Goal: Task Accomplishment & Management: Complete application form

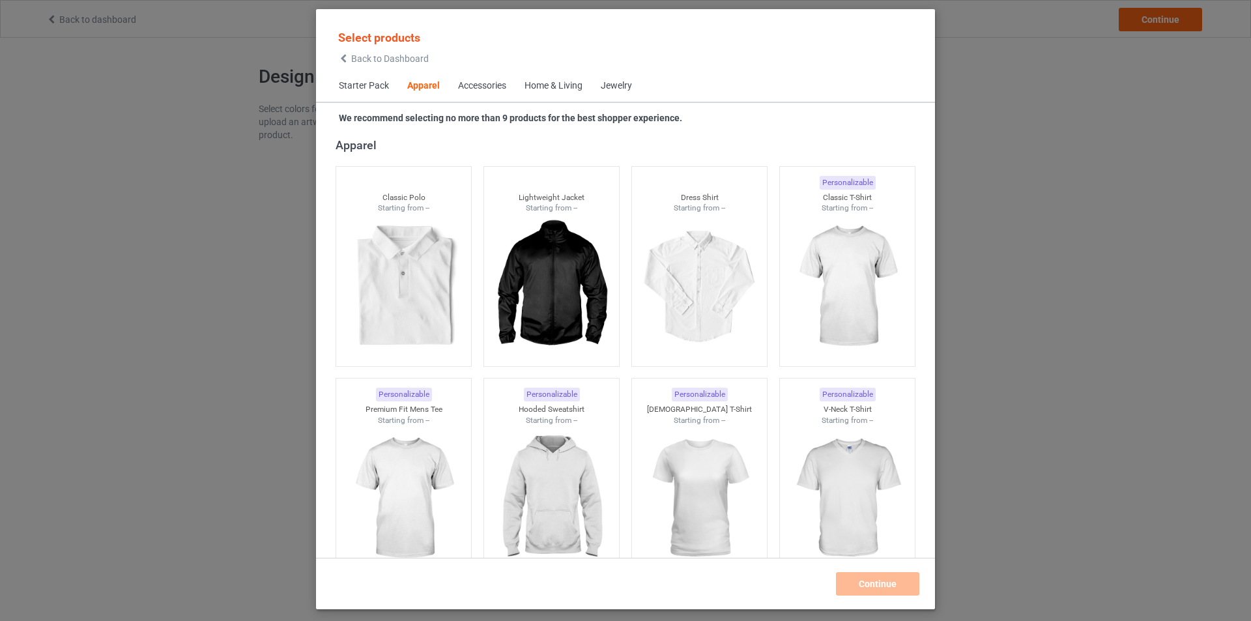
click at [547, 86] on div "Home & Living" at bounding box center [553, 85] width 58 height 13
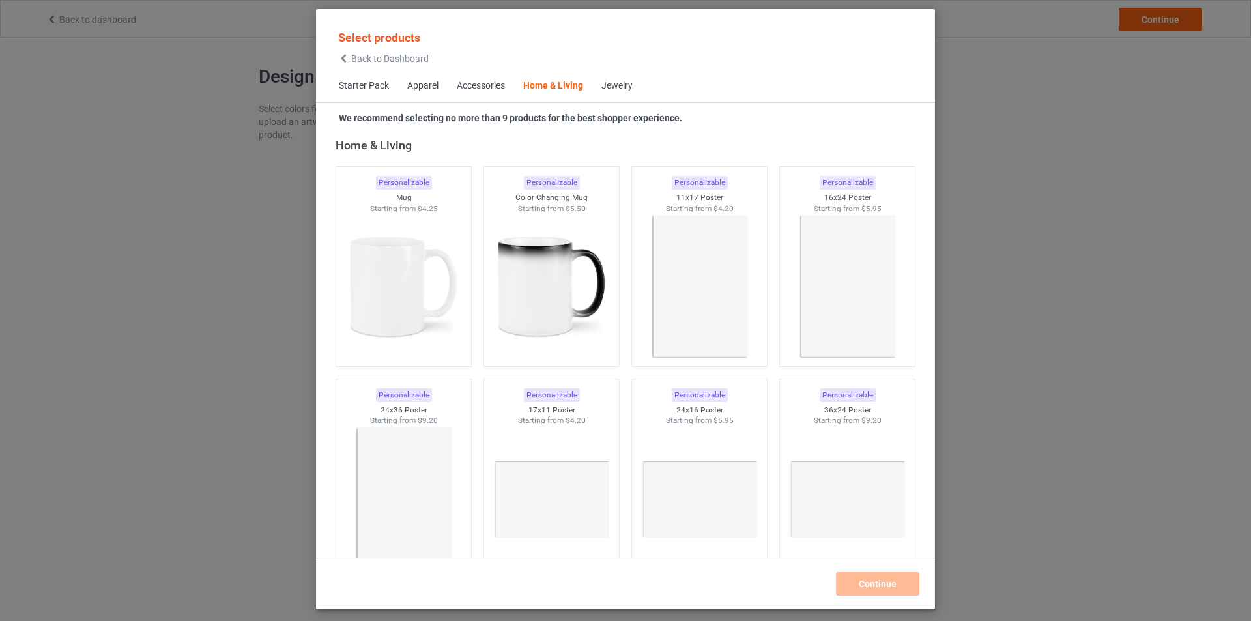
click at [425, 89] on div "Apparel" at bounding box center [422, 85] width 31 height 13
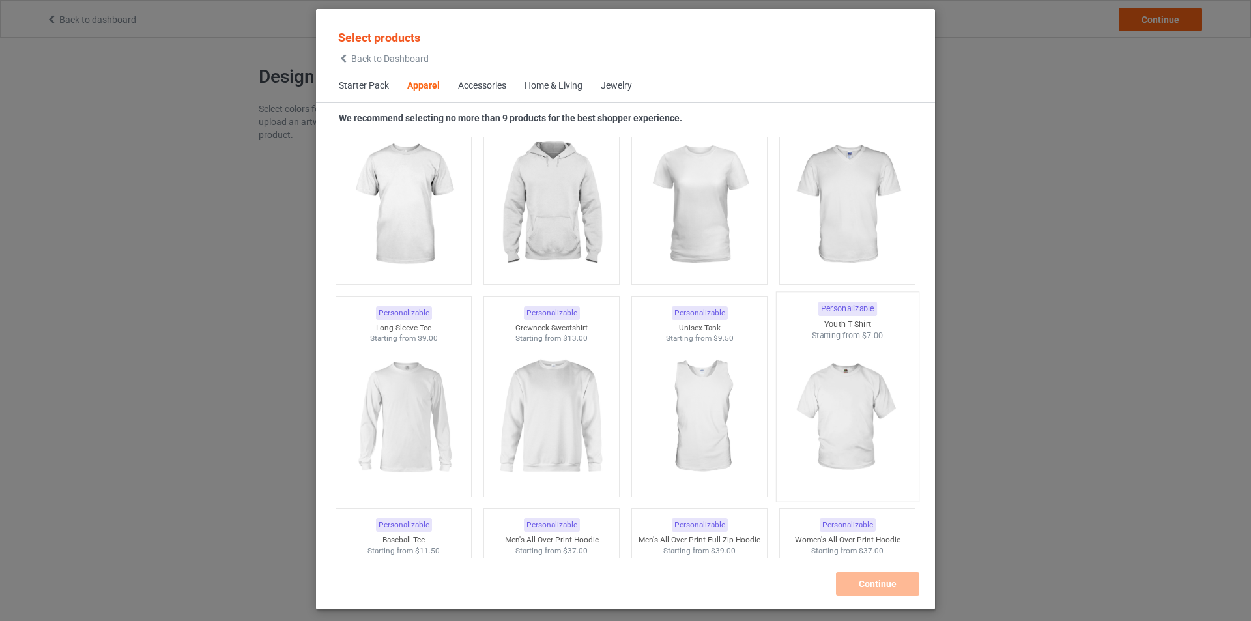
scroll to position [811, 0]
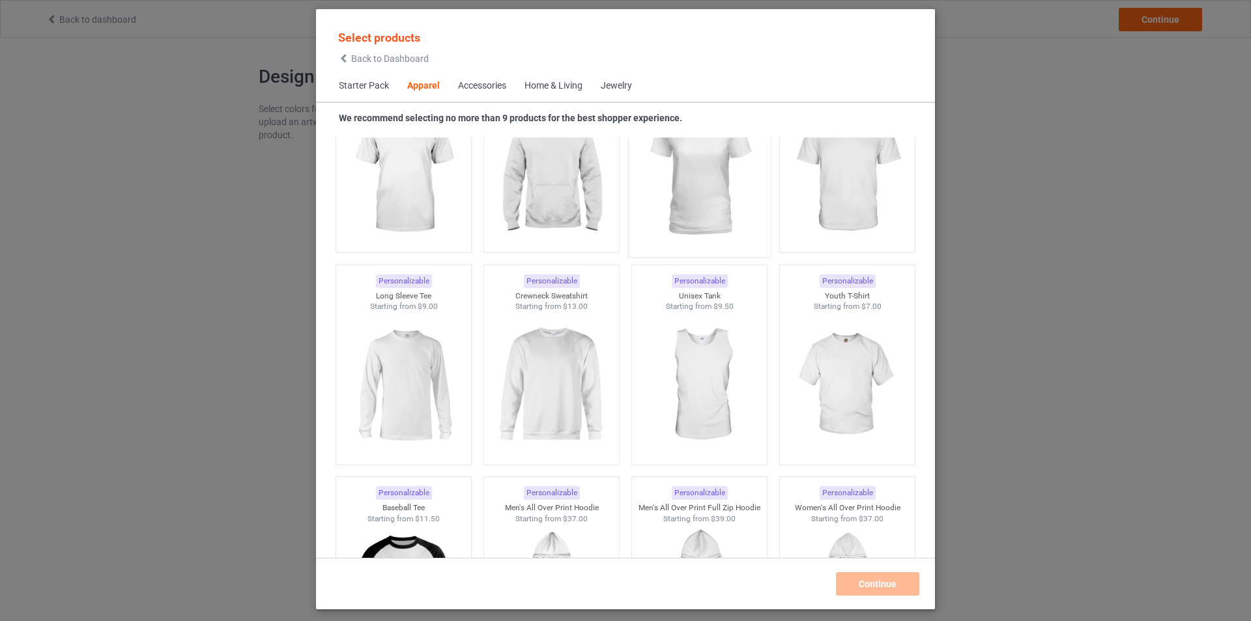
click at [679, 177] on img at bounding box center [699, 173] width 122 height 153
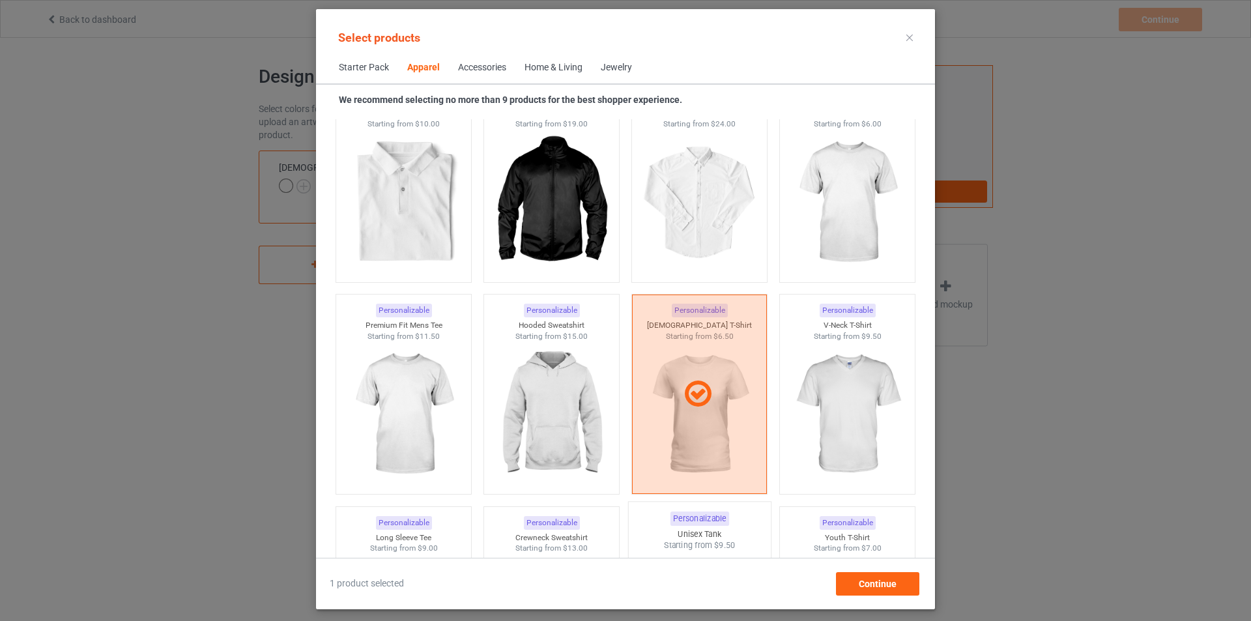
scroll to position [550, 0]
click at [818, 221] on img at bounding box center [847, 204] width 122 height 153
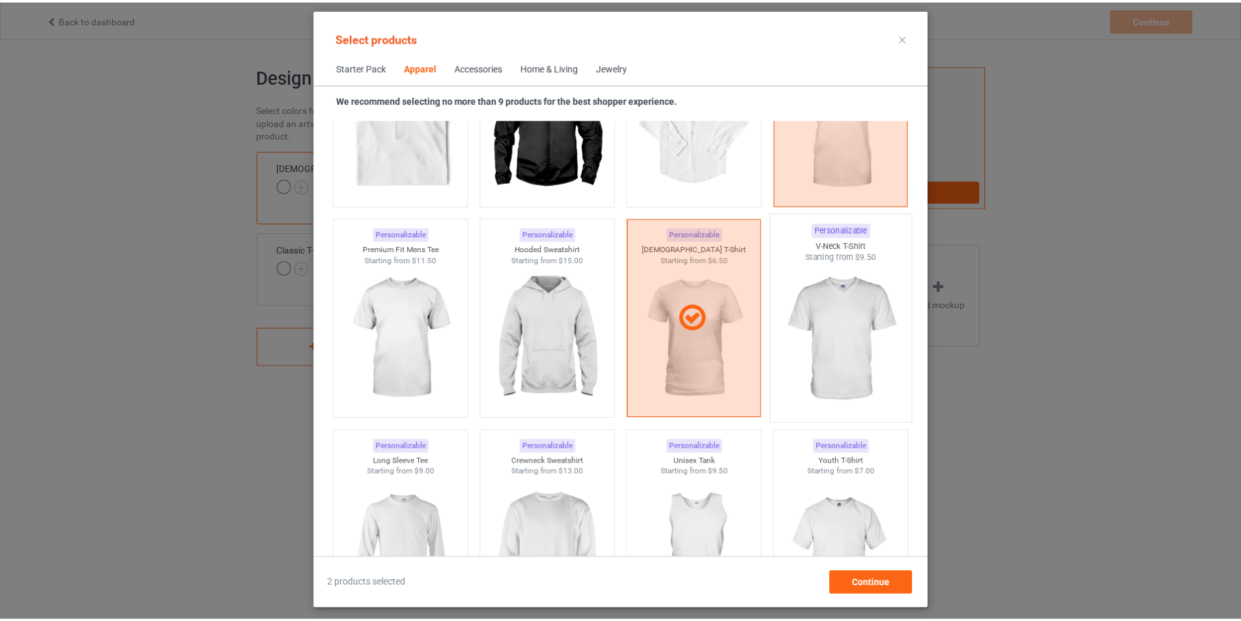
scroll to position [811, 0]
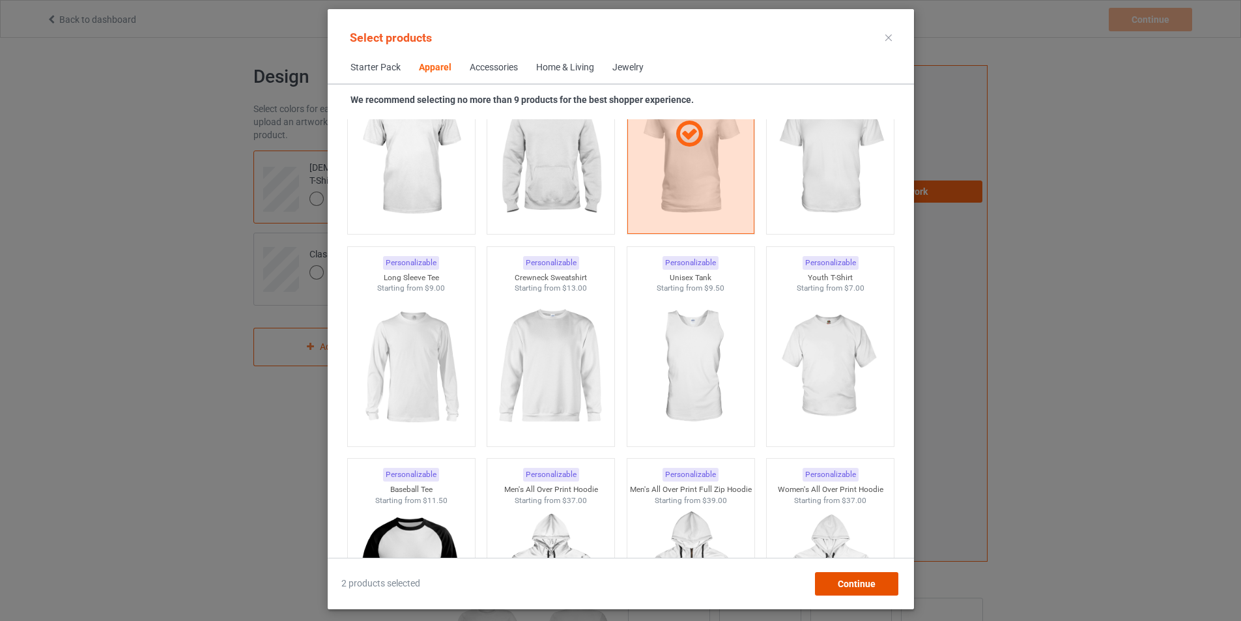
click at [896, 590] on div "Continue" at bounding box center [855, 583] width 83 height 23
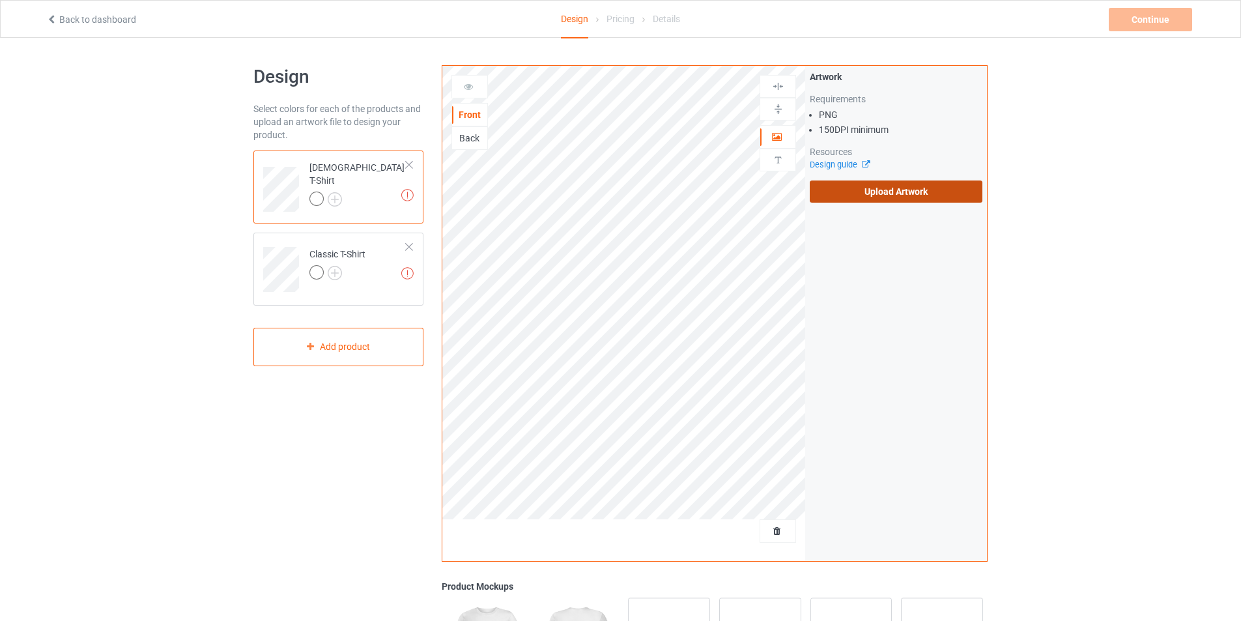
click at [910, 197] on label "Upload Artwork" at bounding box center [896, 191] width 173 height 22
click at [0, 0] on input "Upload Artwork" at bounding box center [0, 0] width 0 height 0
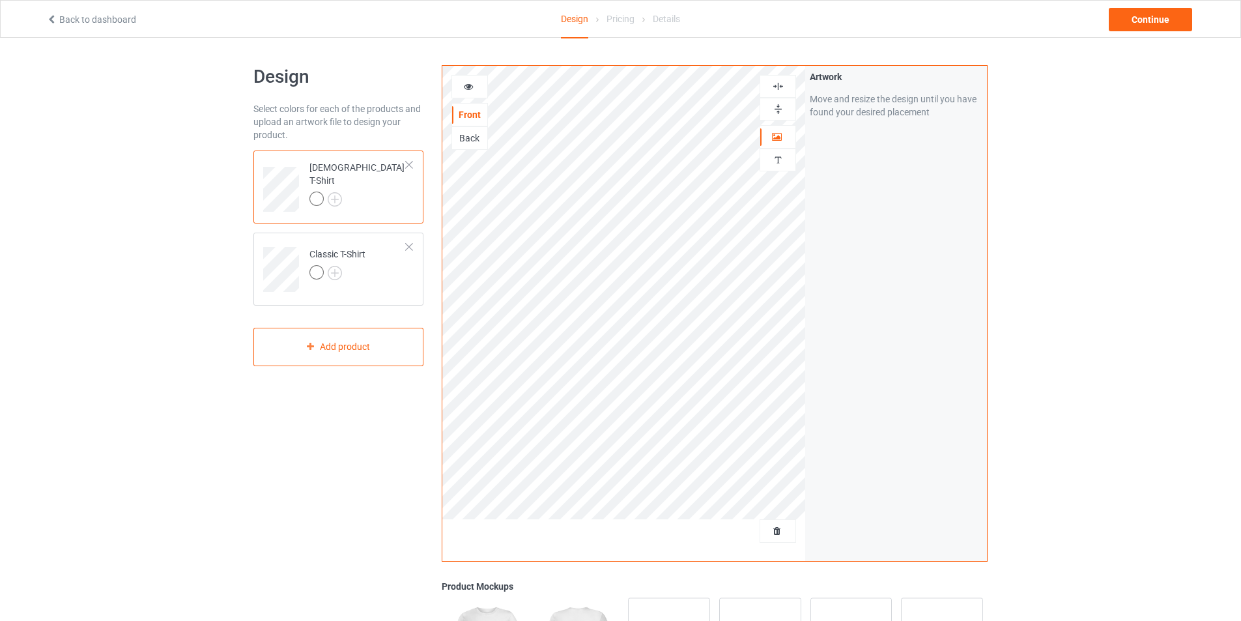
click at [470, 85] on icon at bounding box center [468, 84] width 11 height 9
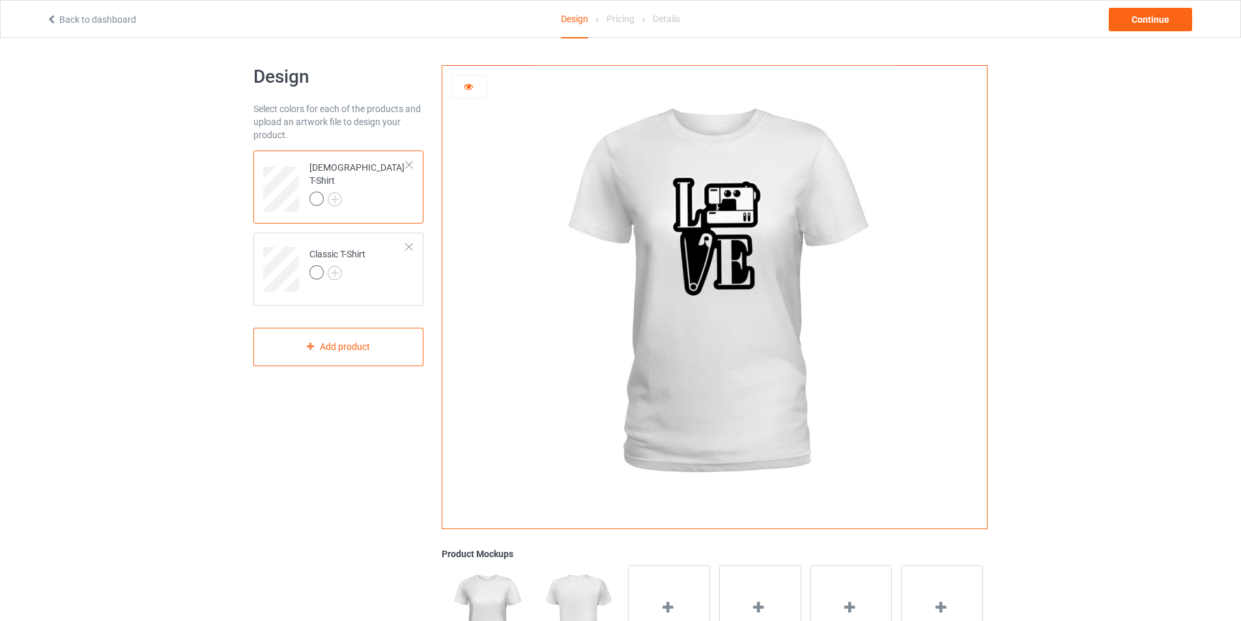
click at [335, 198] on div at bounding box center [357, 200] width 97 height 18
click at [349, 262] on div "Classic T-Shirt" at bounding box center [337, 263] width 56 height 31
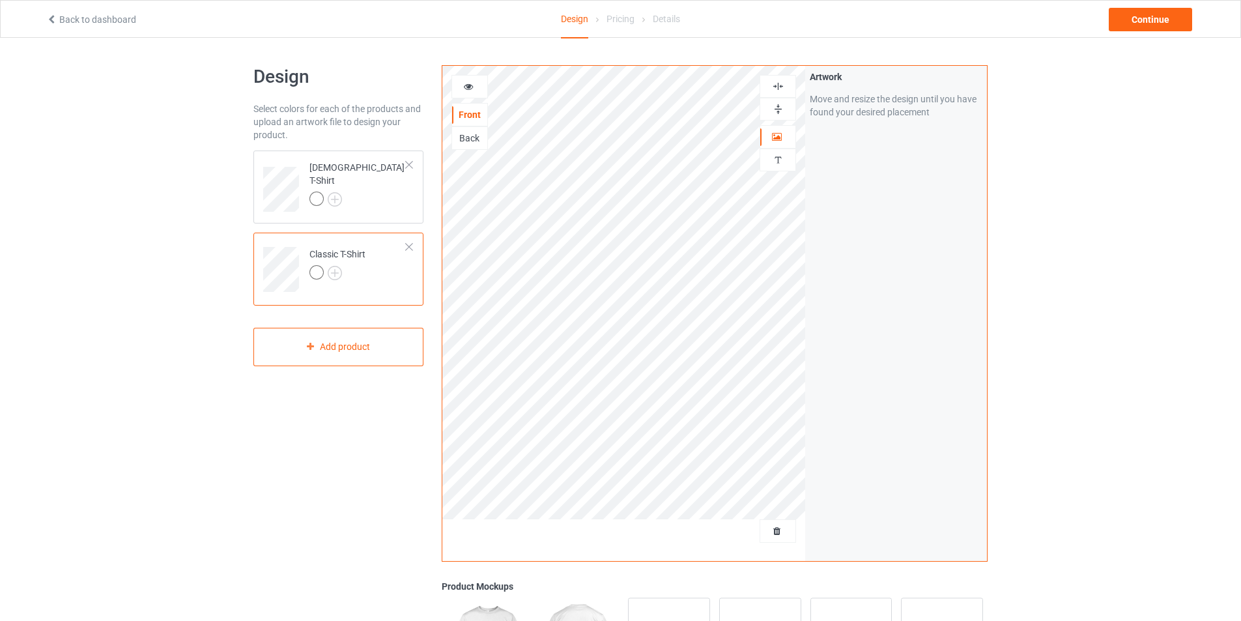
click at [466, 89] on icon at bounding box center [468, 84] width 11 height 9
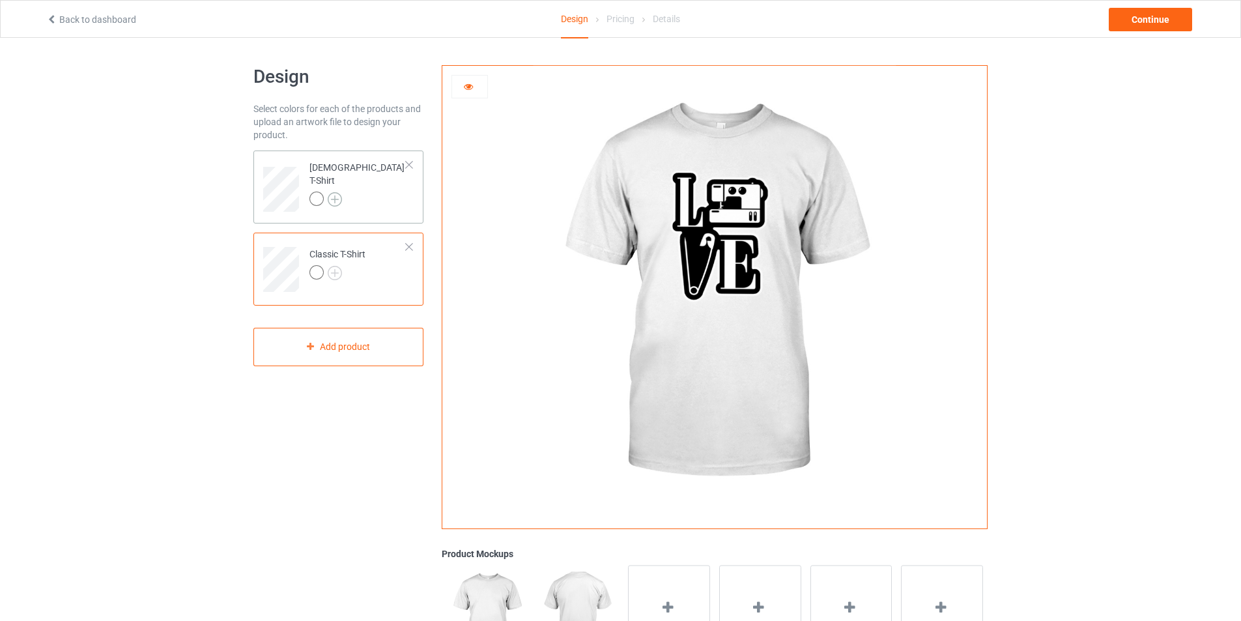
click at [333, 192] on img at bounding box center [335, 199] width 14 height 14
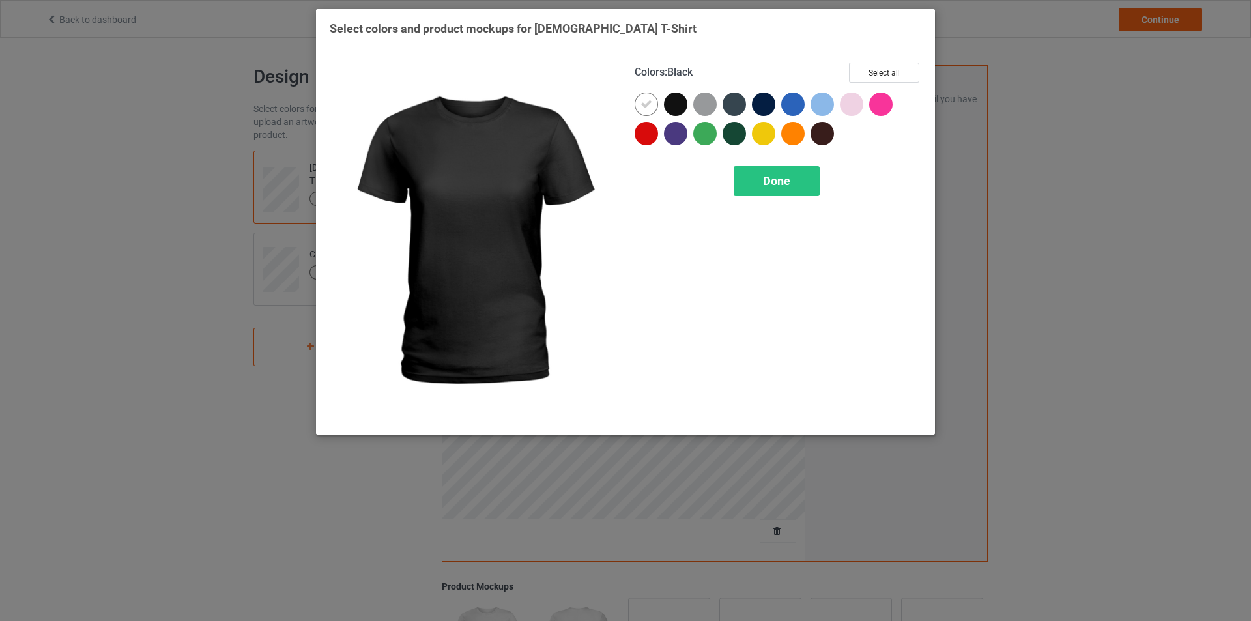
click at [683, 106] on div at bounding box center [675, 103] width 23 height 23
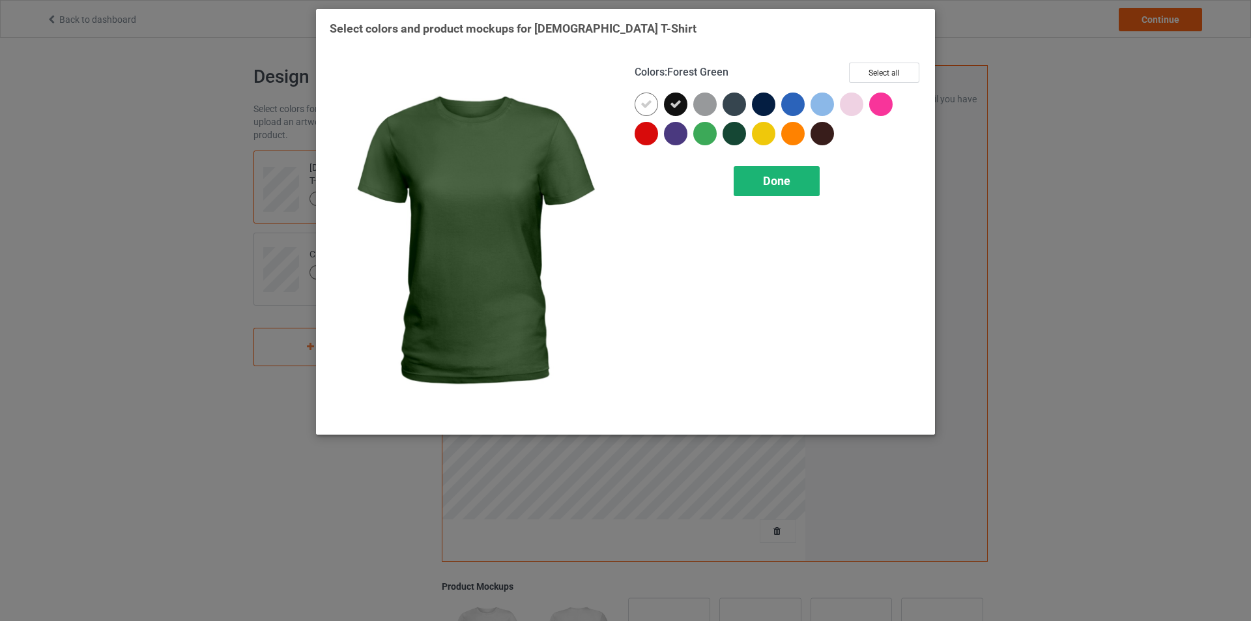
click at [784, 178] on span "Done" at bounding box center [776, 181] width 27 height 14
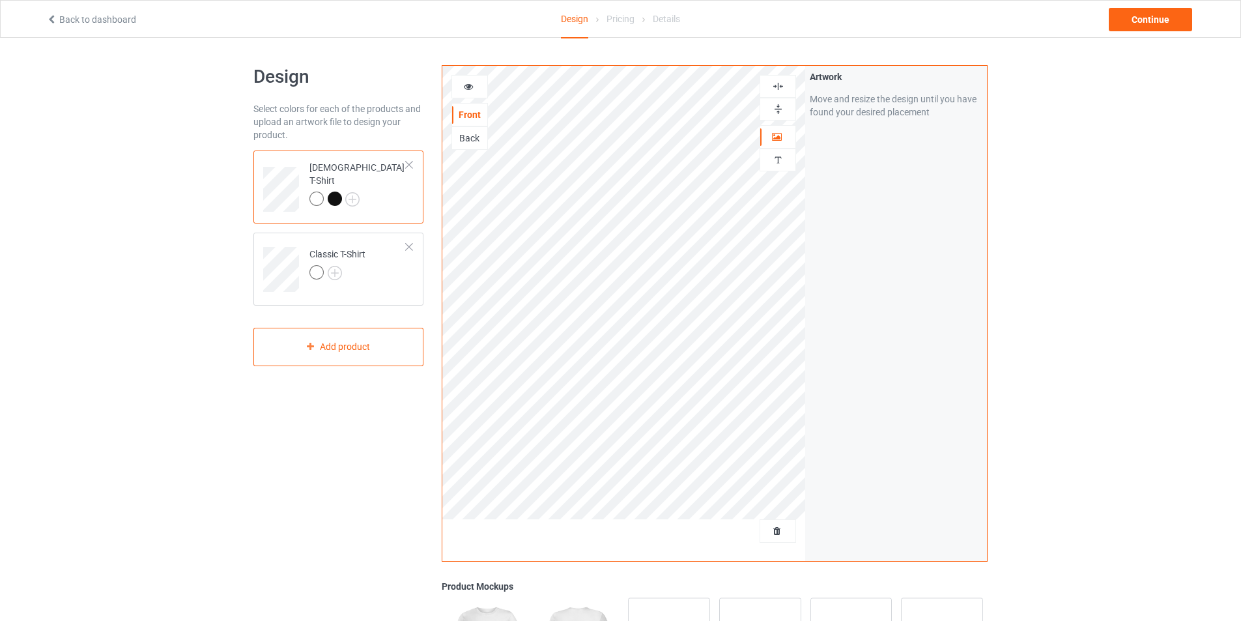
click at [337, 191] on div at bounding box center [335, 198] width 14 height 14
click at [471, 87] on icon at bounding box center [468, 84] width 11 height 9
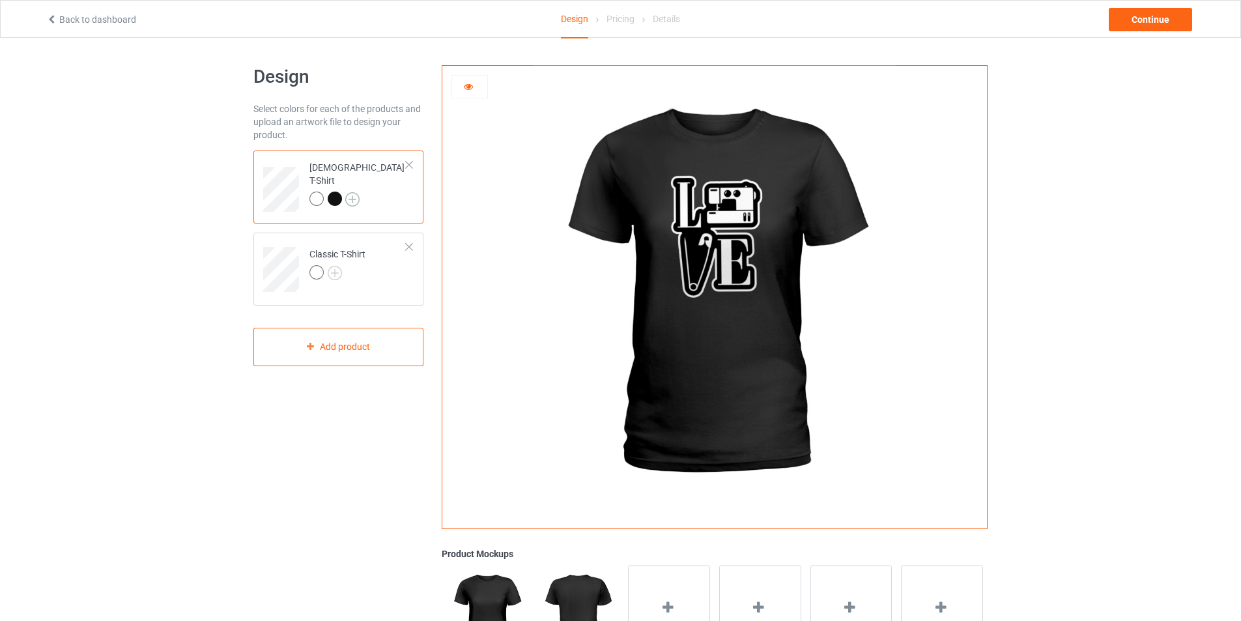
click at [353, 192] on img at bounding box center [352, 199] width 14 height 14
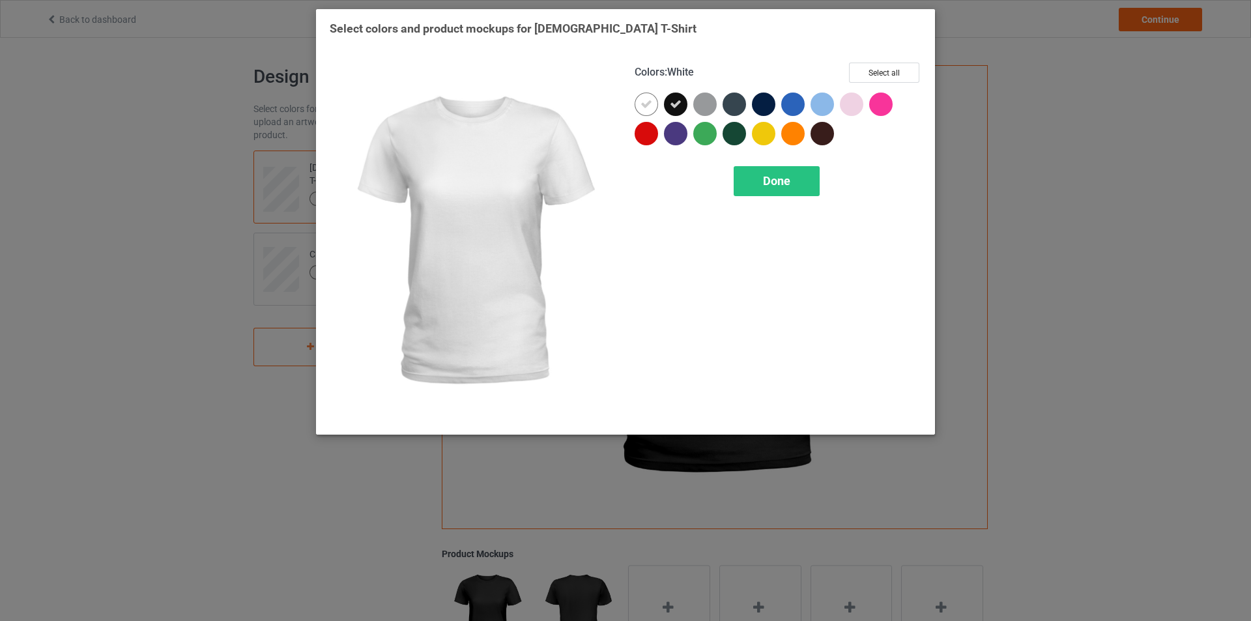
click at [640, 102] on icon at bounding box center [646, 104] width 12 height 12
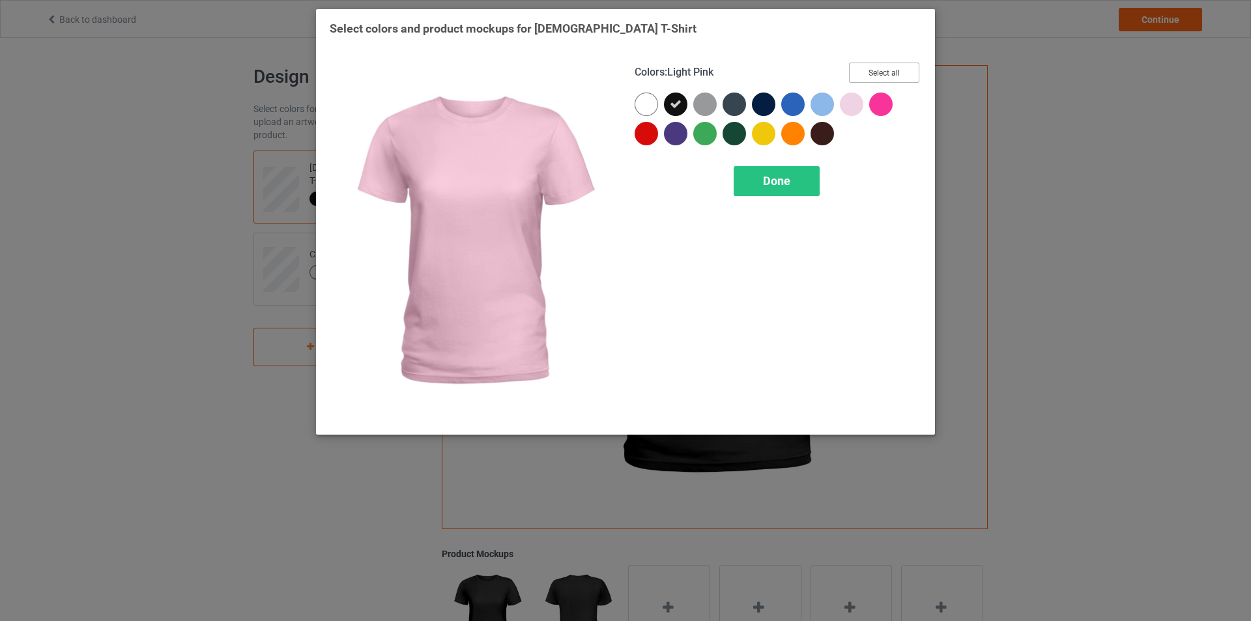
click at [878, 73] on button "Select all" at bounding box center [884, 73] width 70 height 20
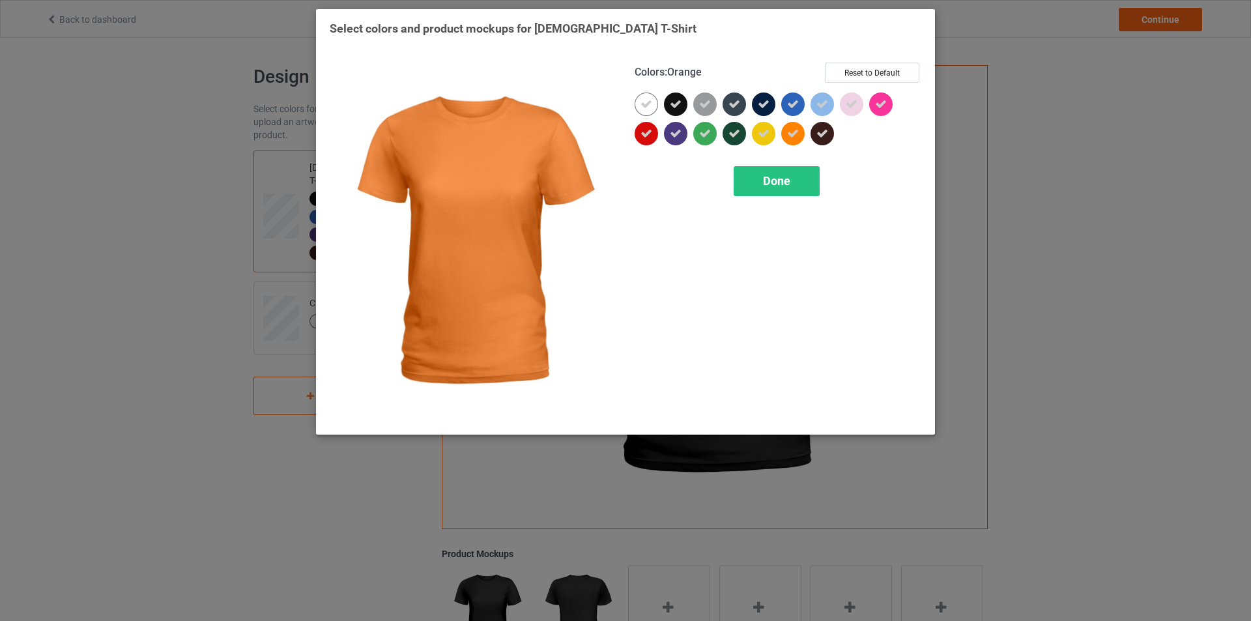
drag, startPoint x: 777, startPoint y: 180, endPoint x: 750, endPoint y: 189, distance: 28.2
click at [777, 179] on span "Done" at bounding box center [776, 181] width 27 height 14
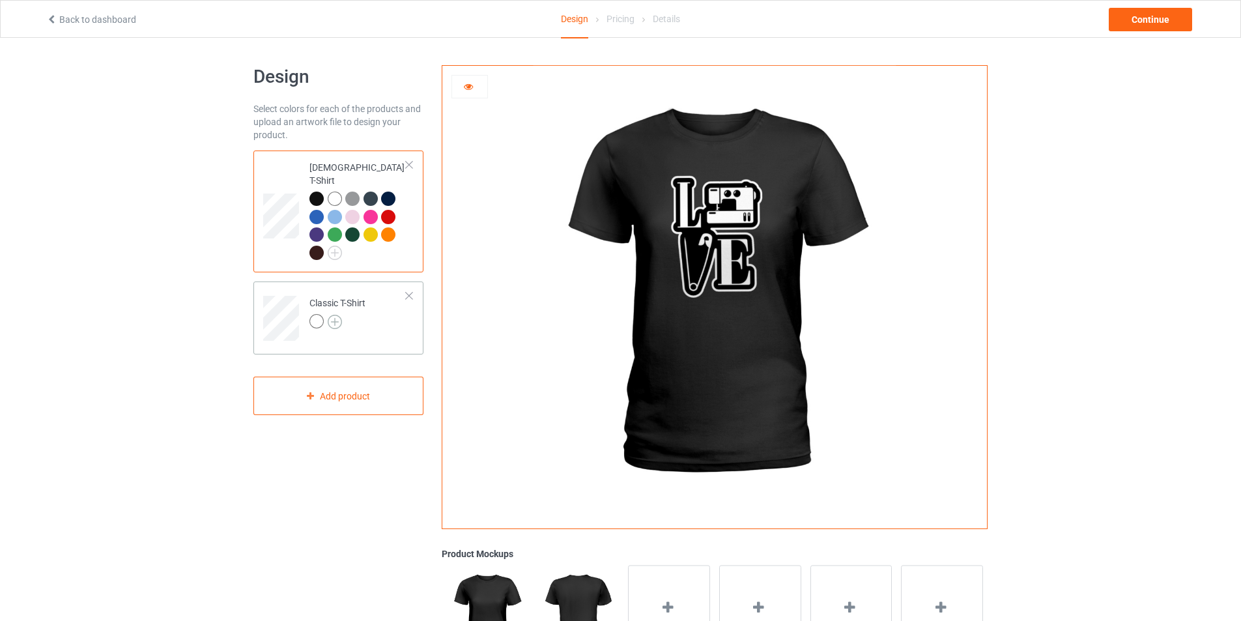
click at [330, 315] on img at bounding box center [335, 322] width 14 height 14
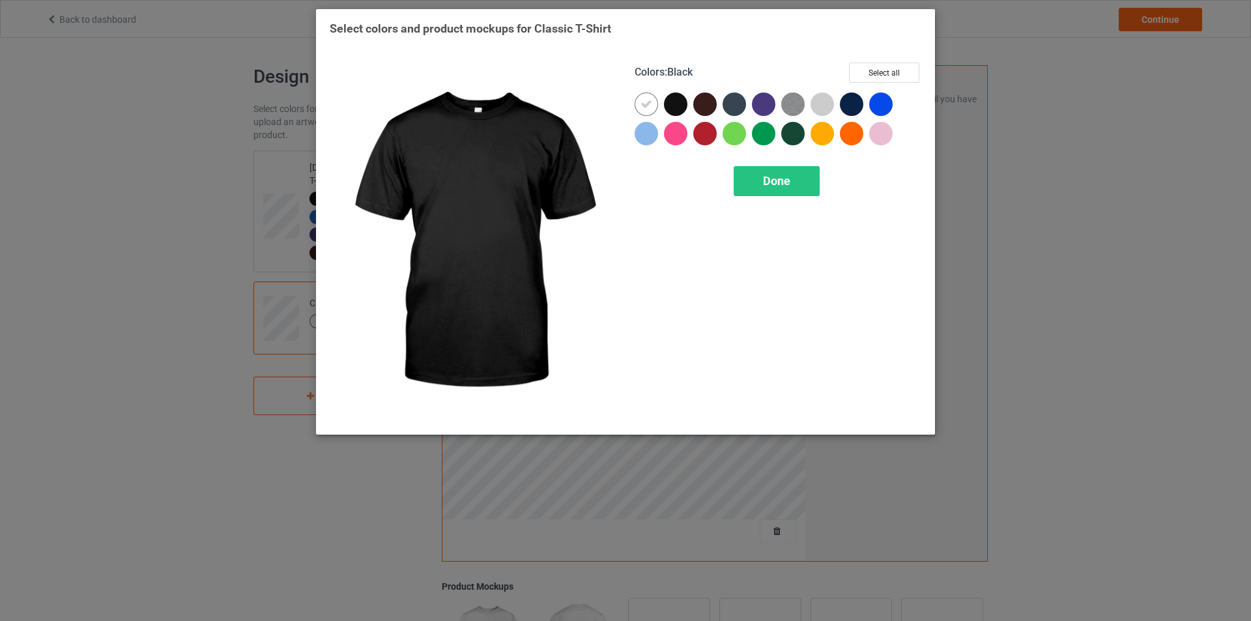
click at [674, 98] on div at bounding box center [675, 103] width 23 height 23
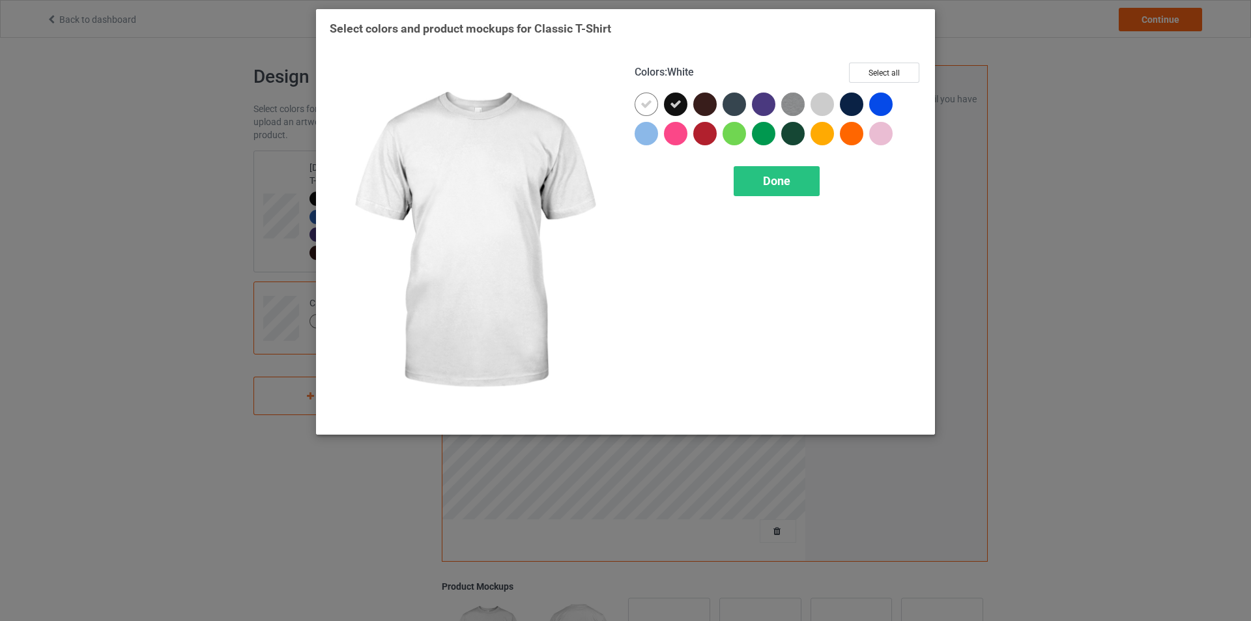
click at [649, 106] on icon at bounding box center [646, 104] width 12 height 12
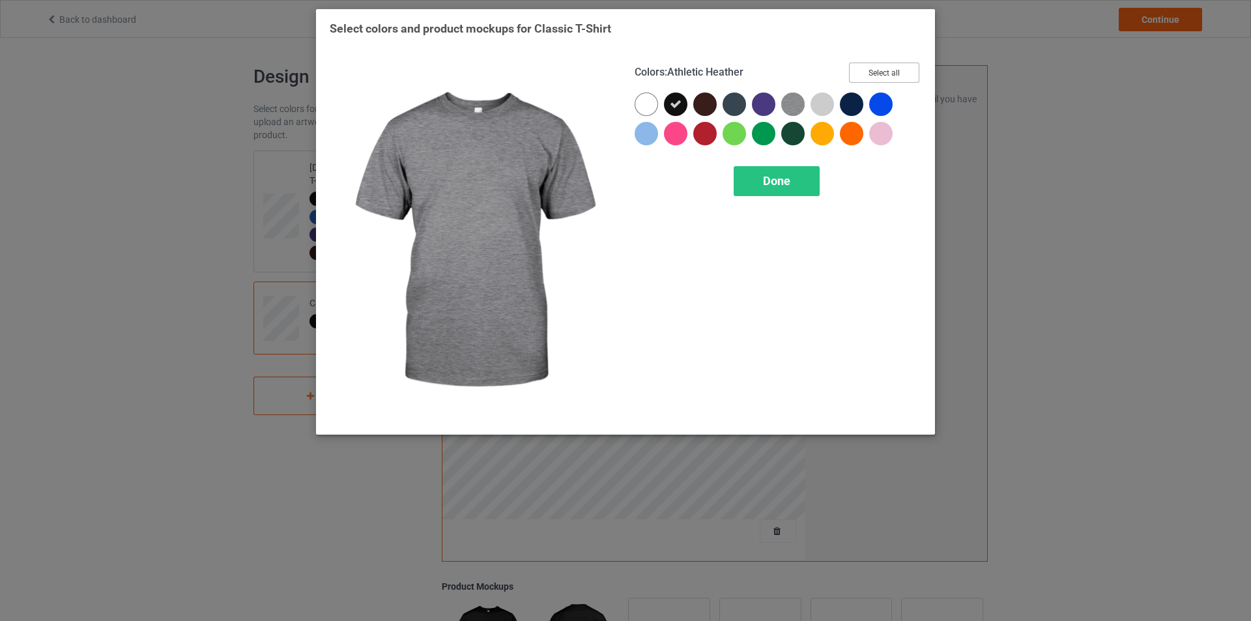
click at [866, 79] on button "Select all" at bounding box center [884, 73] width 70 height 20
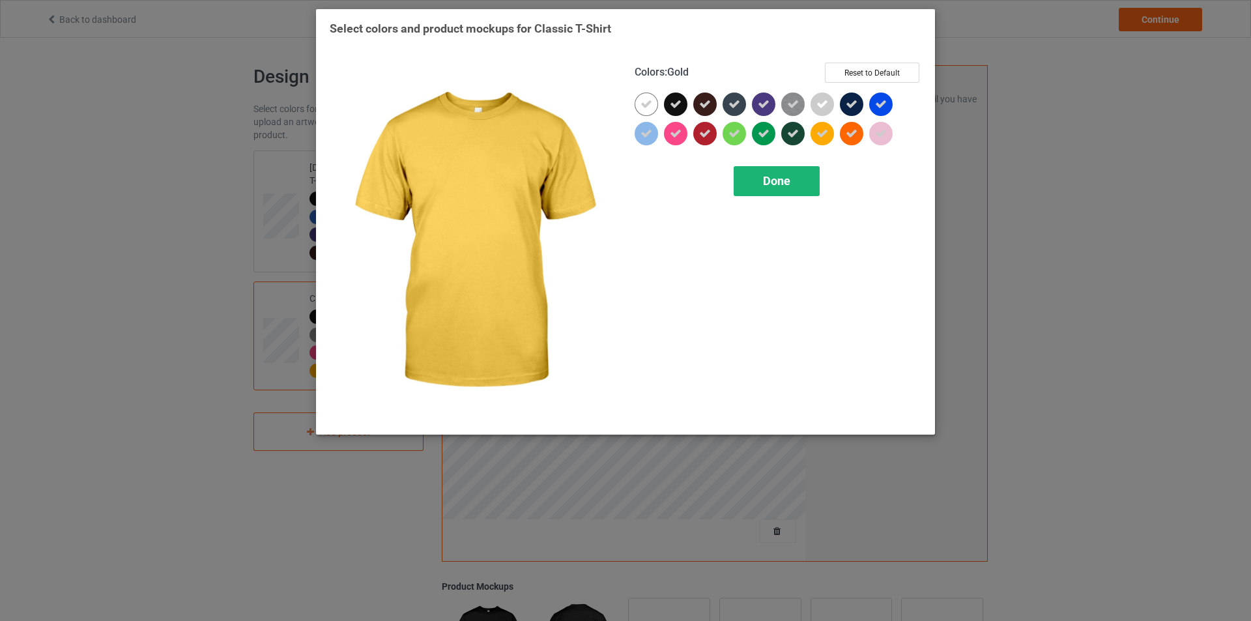
click at [809, 175] on div "Done" at bounding box center [776, 181] width 86 height 30
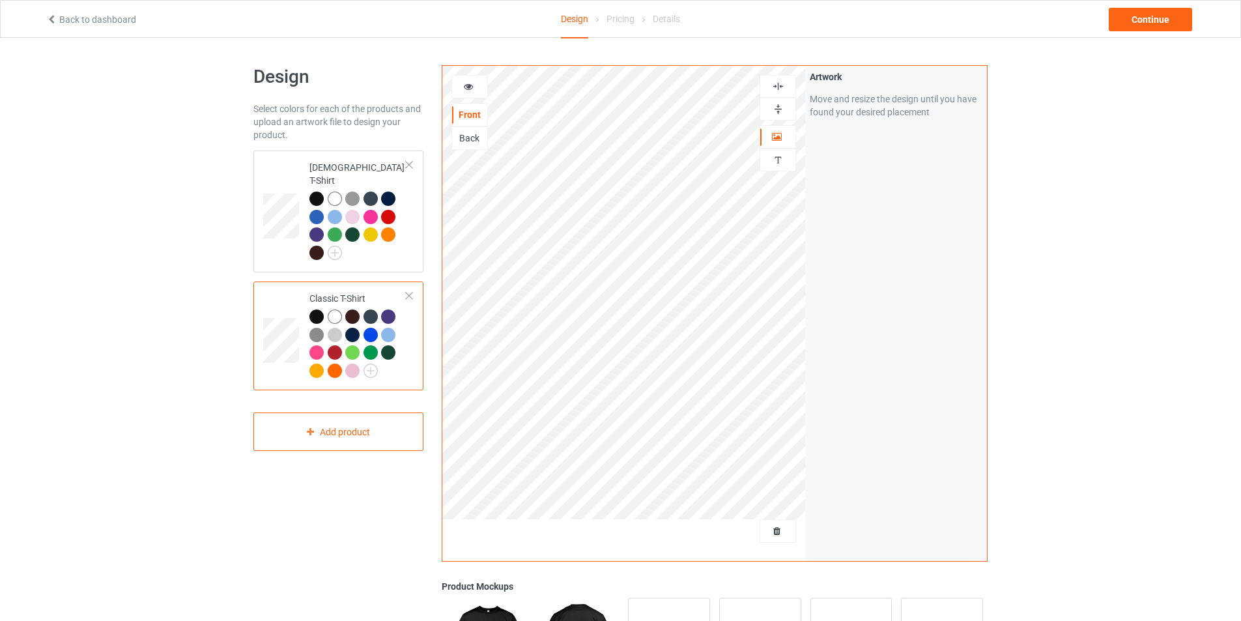
click at [472, 84] on icon at bounding box center [468, 84] width 11 height 9
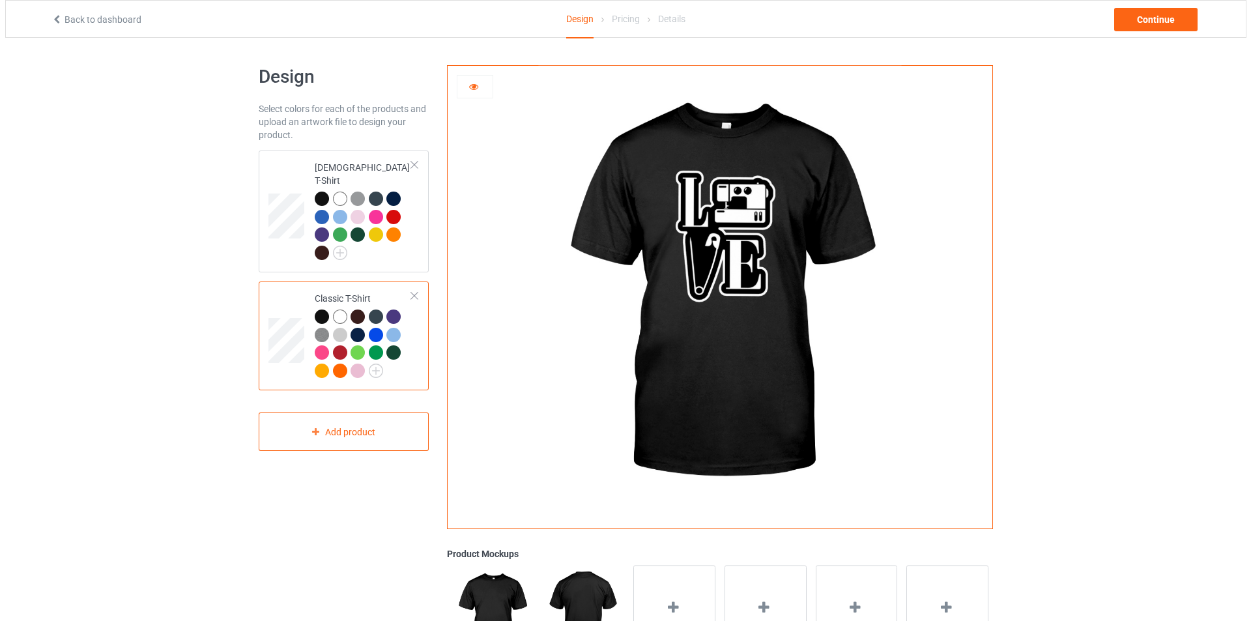
scroll to position [130, 0]
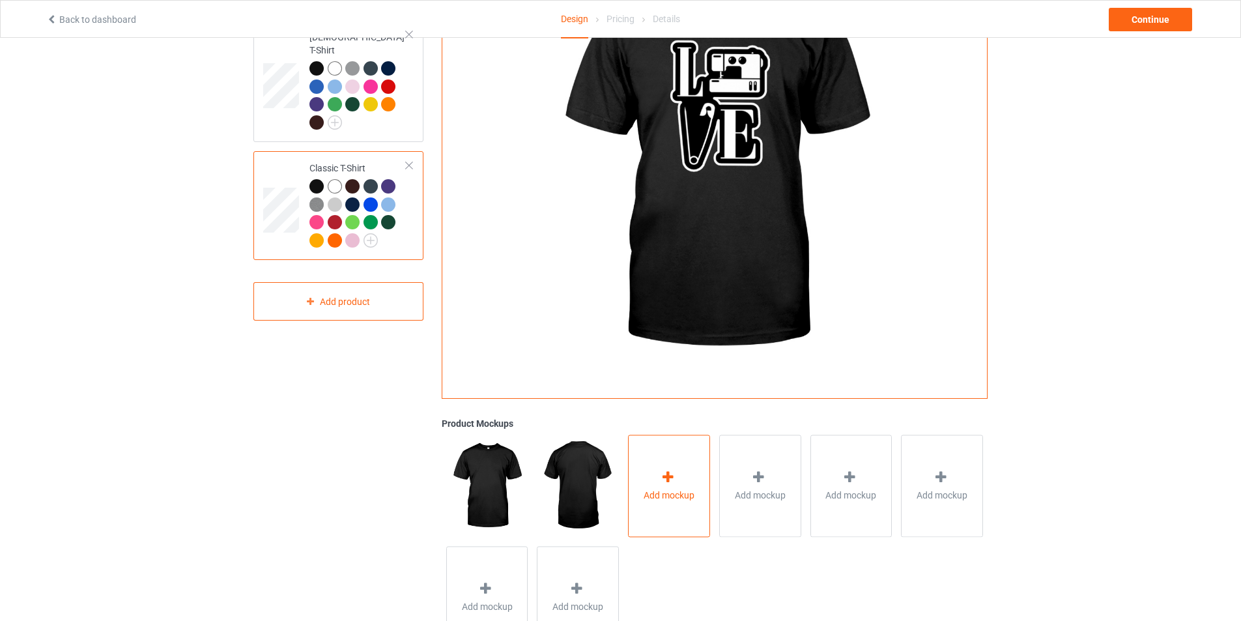
click at [668, 495] on span "Add mockup" at bounding box center [669, 495] width 51 height 13
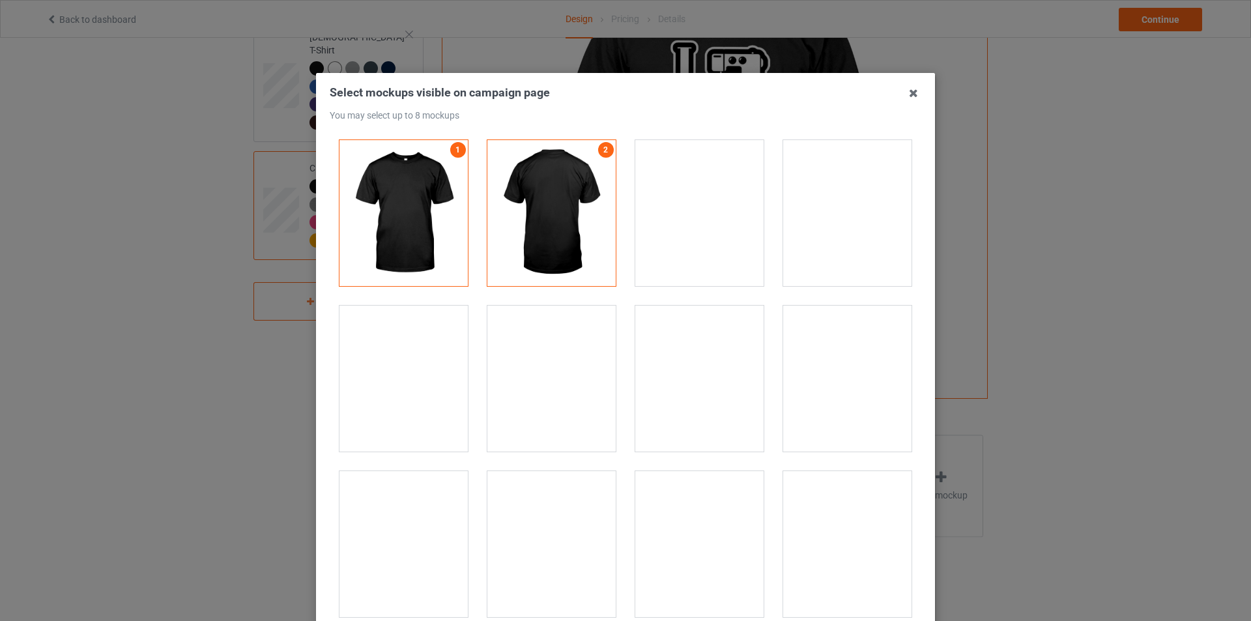
click at [721, 218] on div at bounding box center [699, 213] width 128 height 146
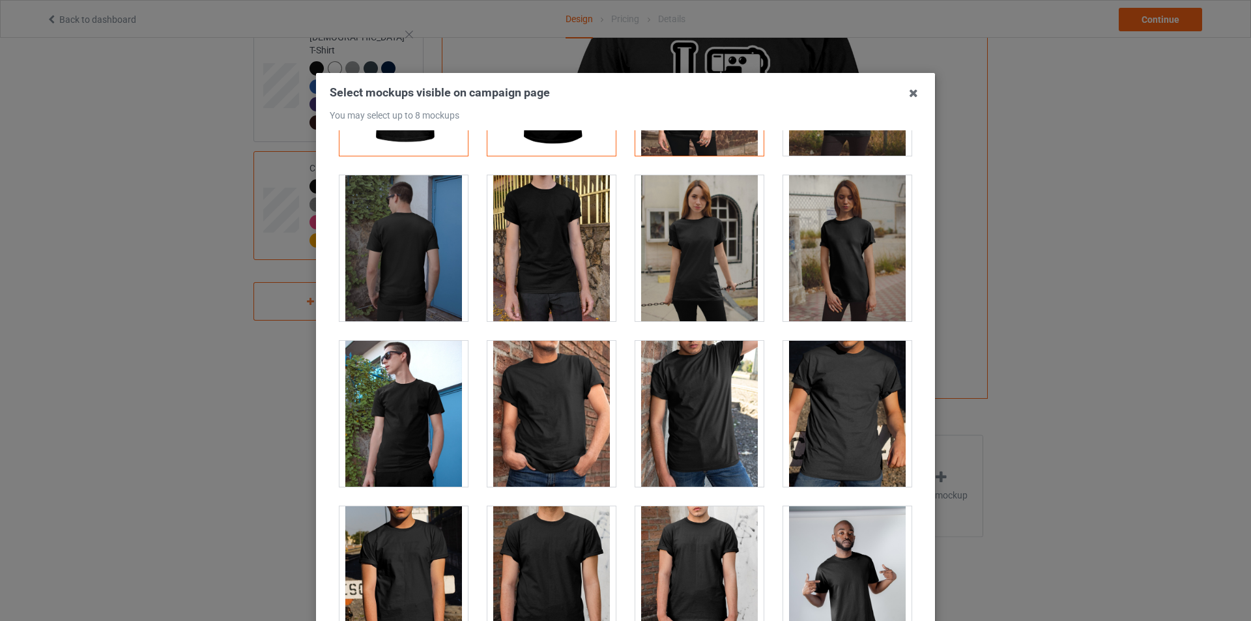
click at [714, 268] on div at bounding box center [699, 248] width 128 height 146
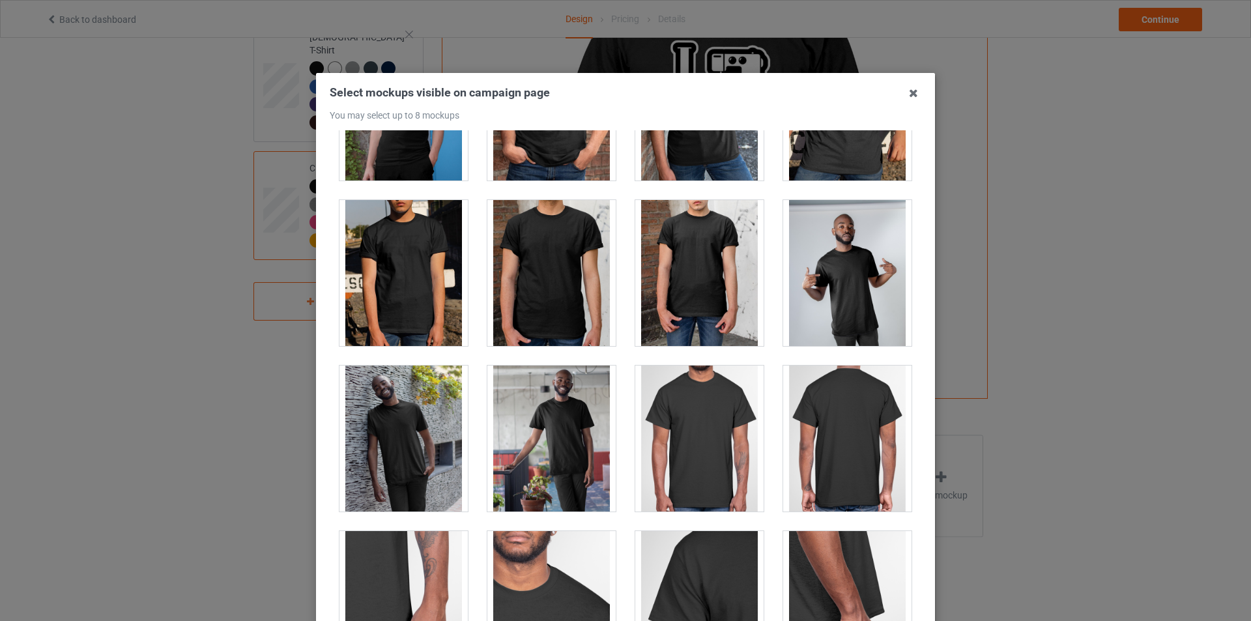
scroll to position [456, 0]
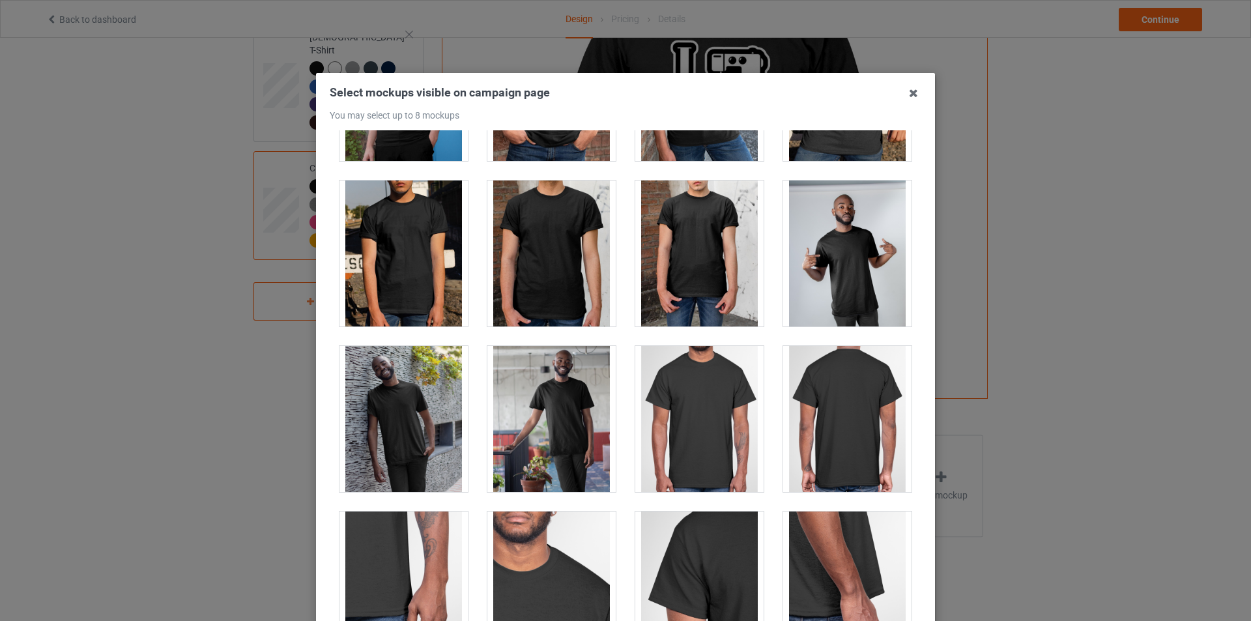
click at [558, 277] on div at bounding box center [551, 253] width 128 height 146
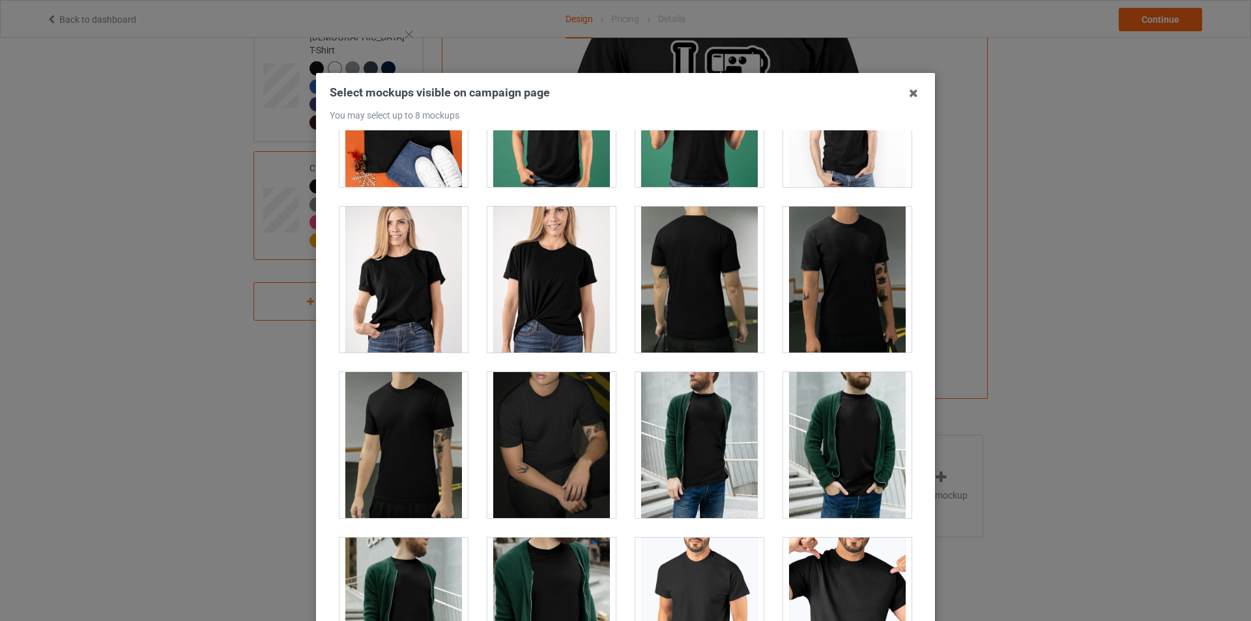
scroll to position [2215, 0]
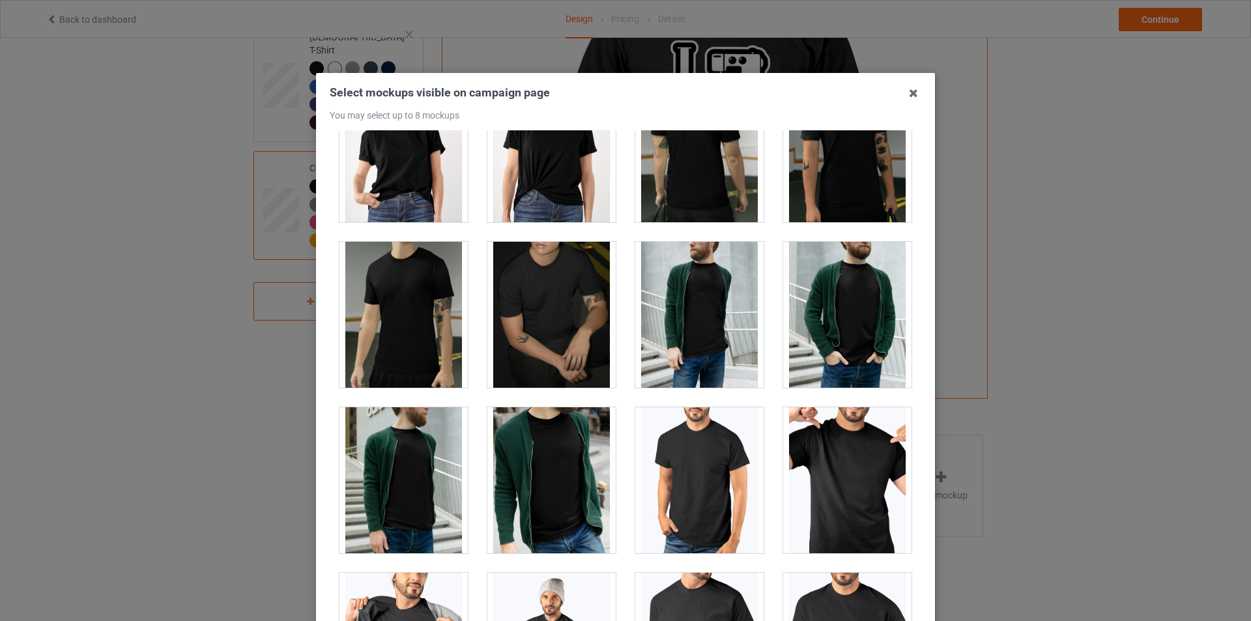
click at [849, 315] on div at bounding box center [847, 315] width 128 height 146
click at [858, 306] on div at bounding box center [847, 315] width 128 height 146
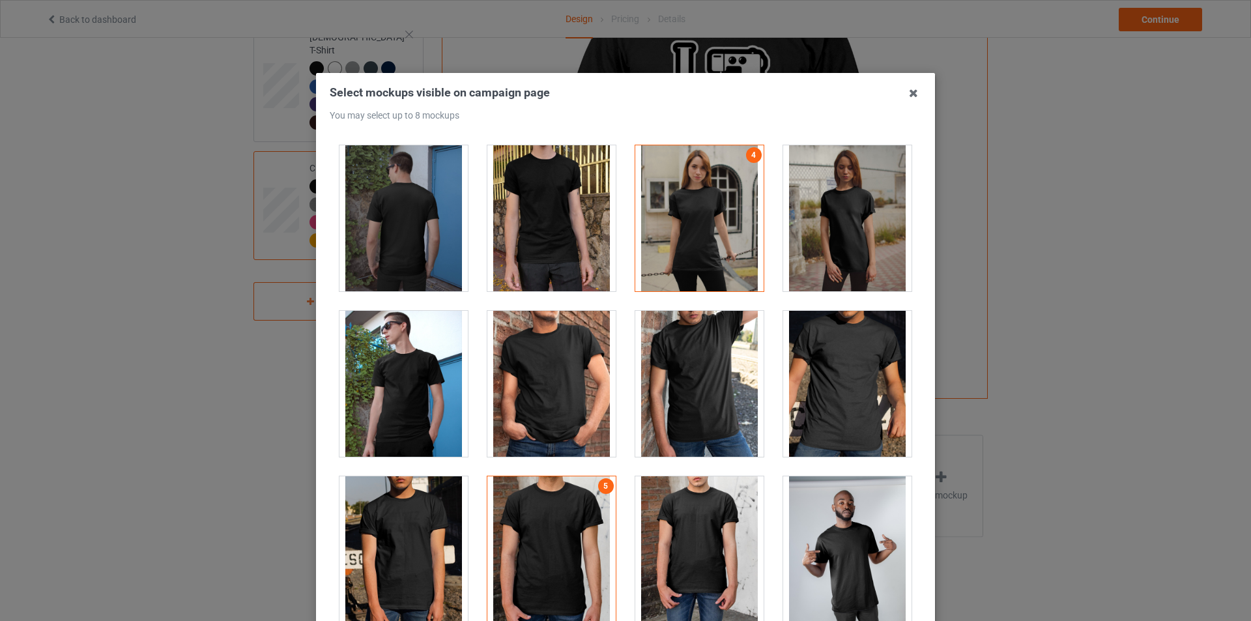
scroll to position [130, 0]
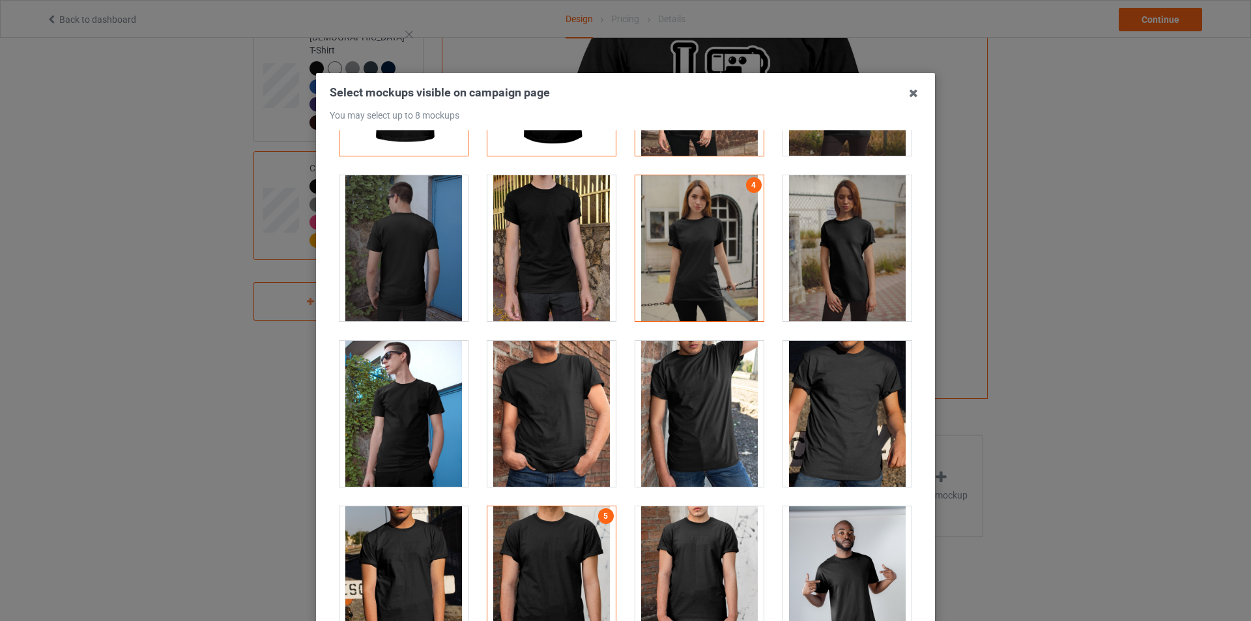
click at [569, 524] on div at bounding box center [551, 579] width 128 height 146
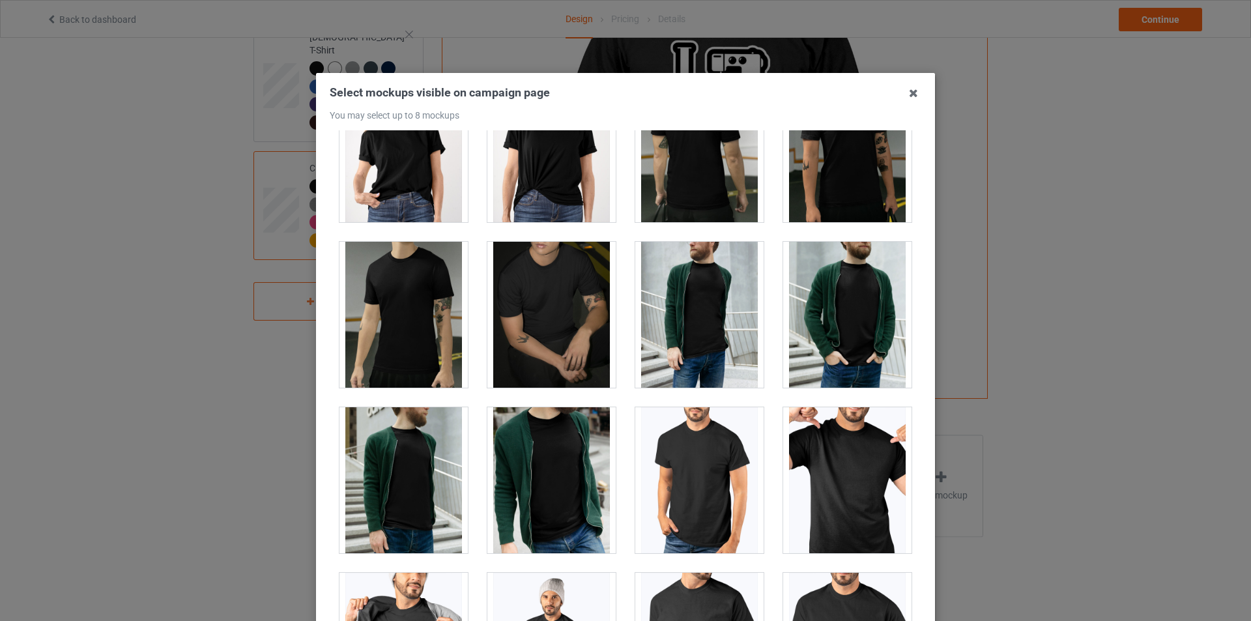
scroll to position [2019, 0]
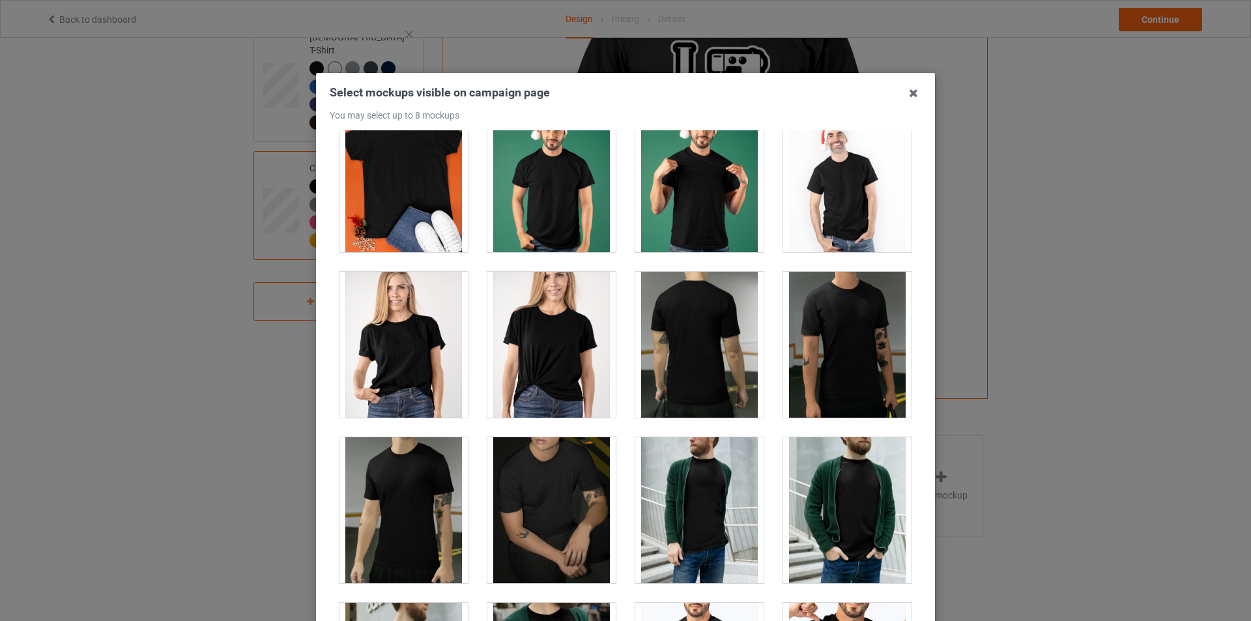
click at [419, 374] on div at bounding box center [403, 345] width 128 height 146
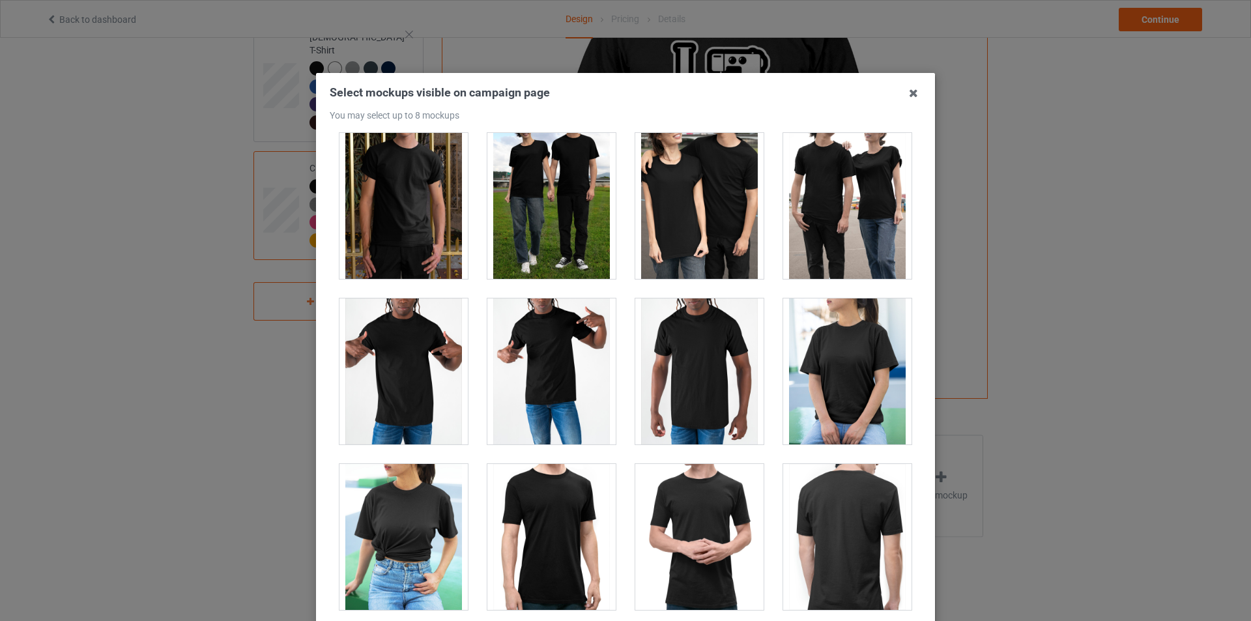
scroll to position [7100, 0]
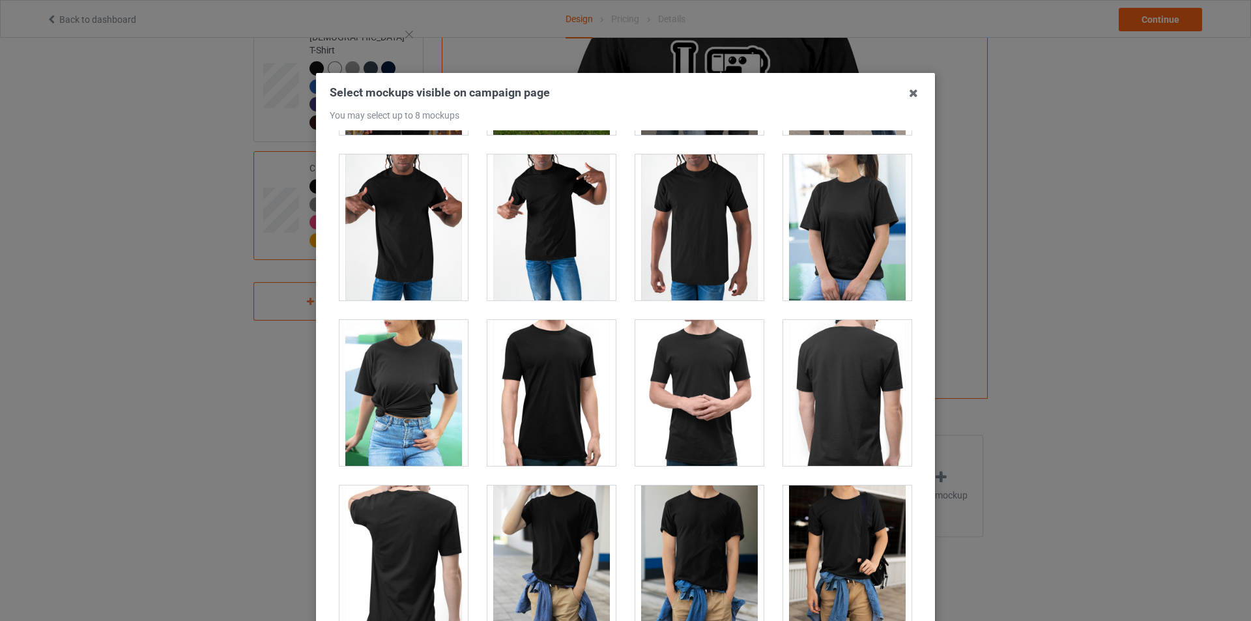
click at [842, 214] on div at bounding box center [847, 227] width 128 height 146
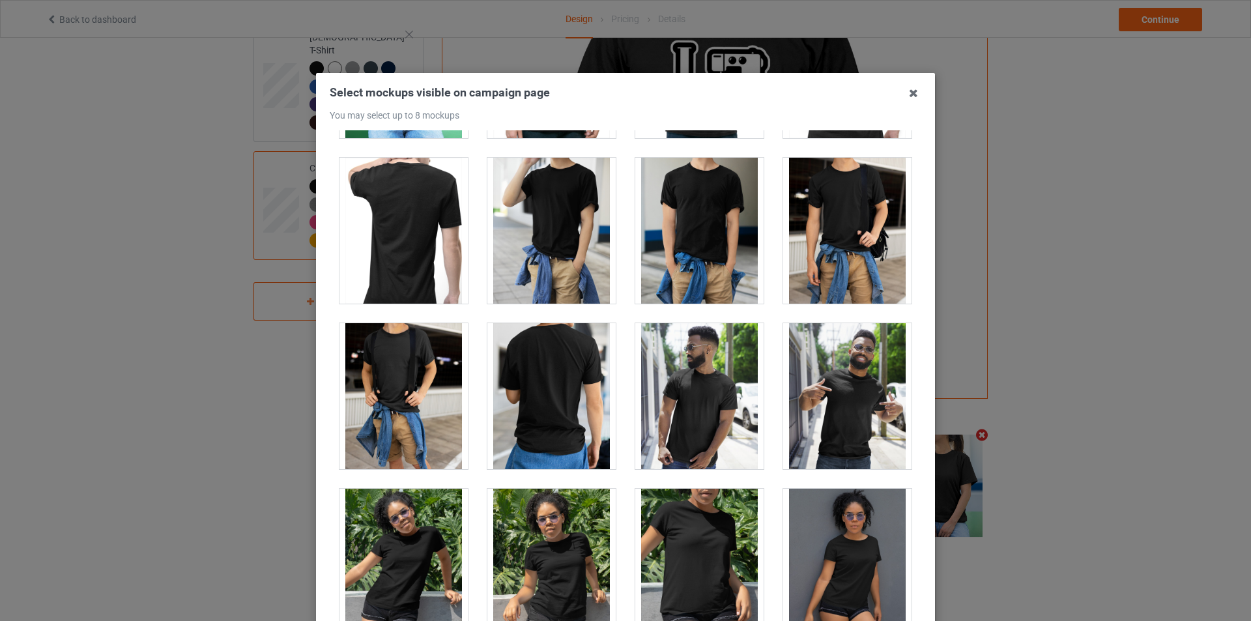
scroll to position [7686, 0]
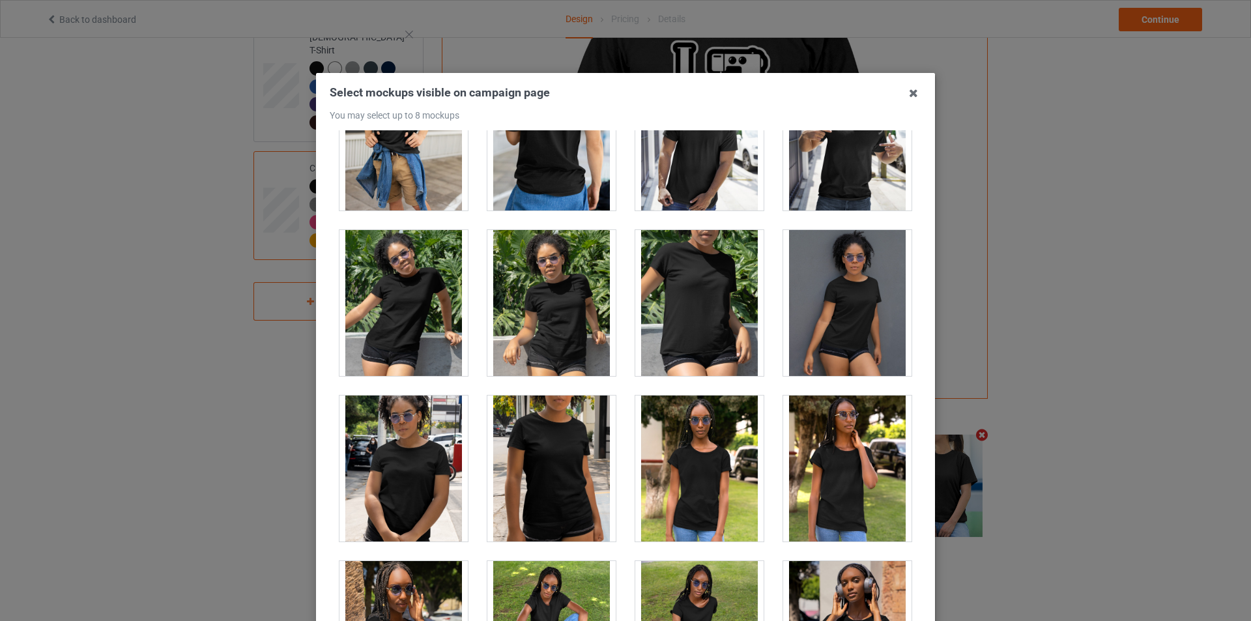
click at [414, 323] on div at bounding box center [403, 303] width 128 height 146
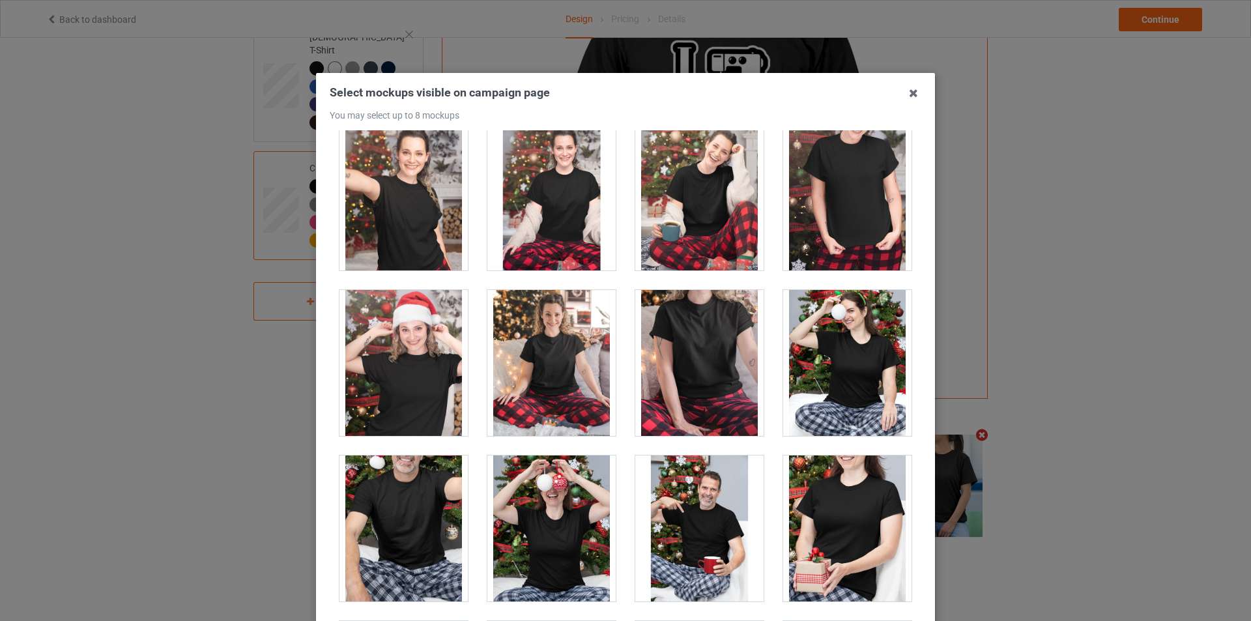
scroll to position [13417, 0]
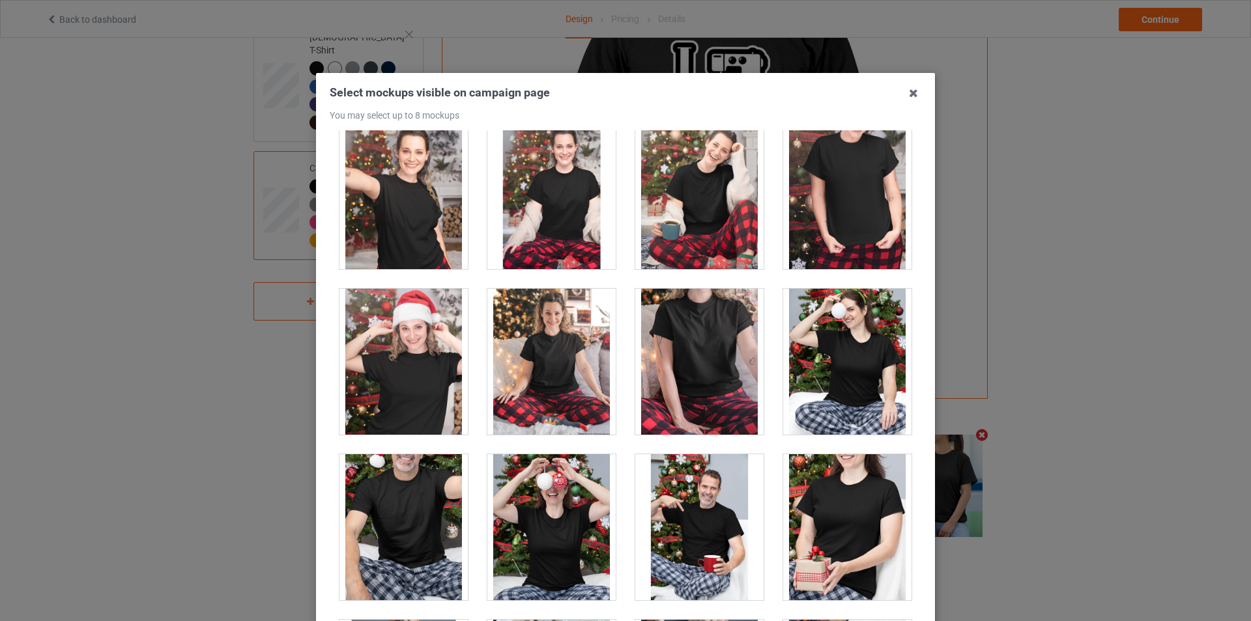
click at [538, 351] on div at bounding box center [551, 362] width 128 height 146
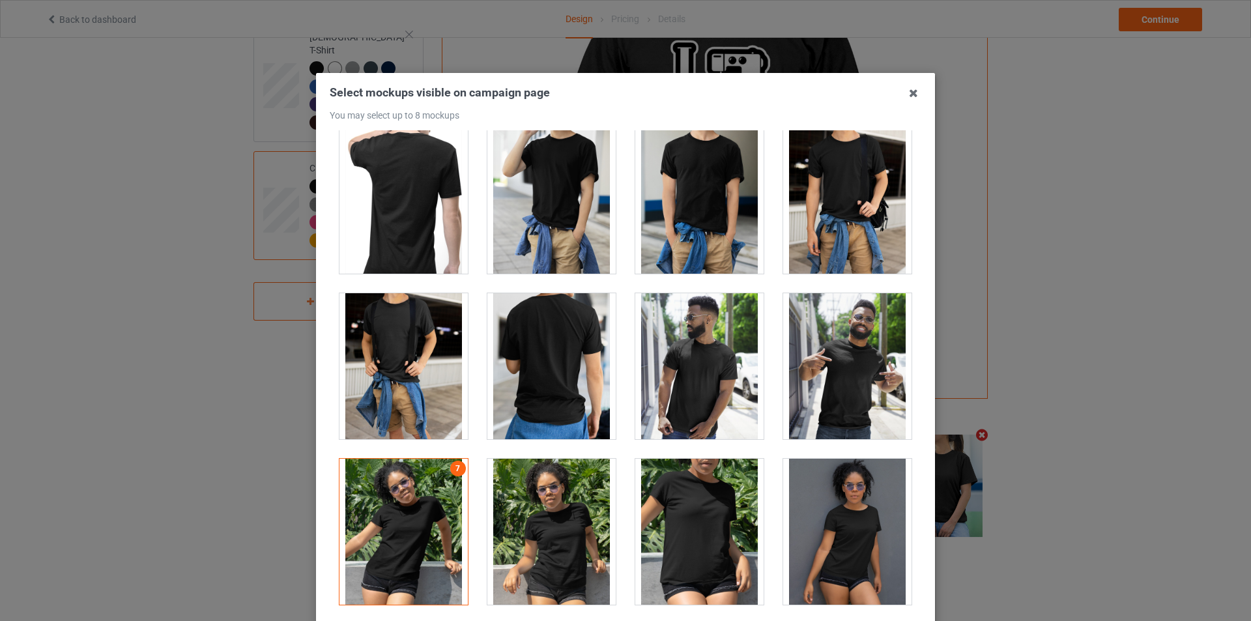
scroll to position [7360, 0]
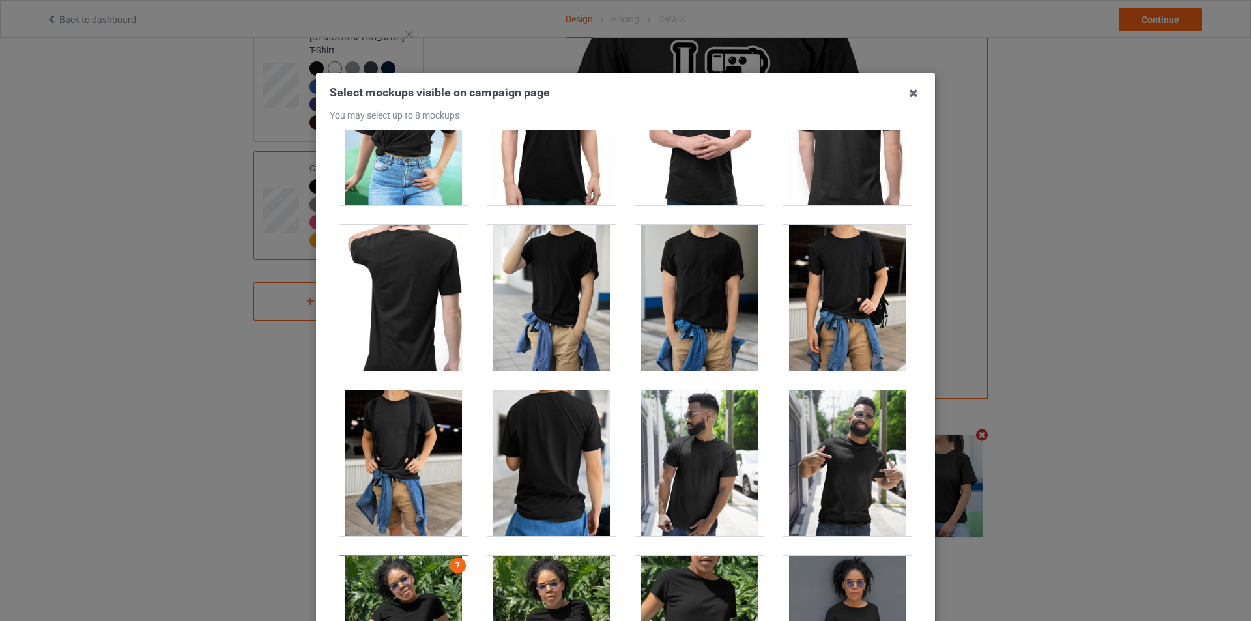
click at [410, 582] on div at bounding box center [403, 629] width 128 height 146
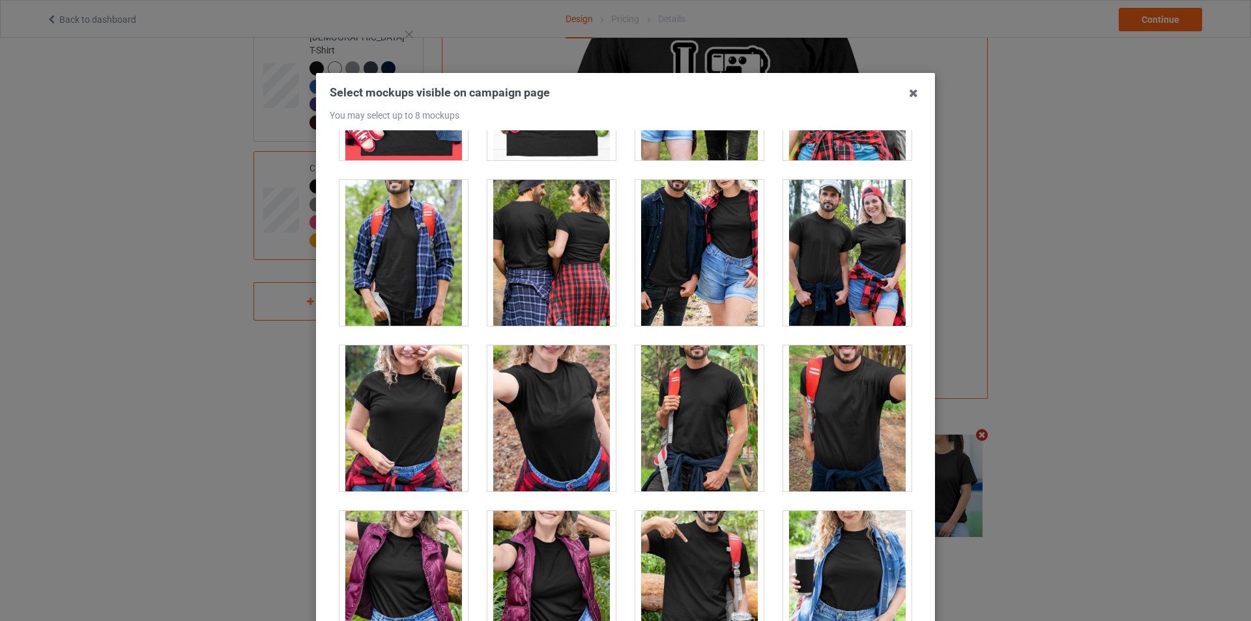
scroll to position [18529, 0]
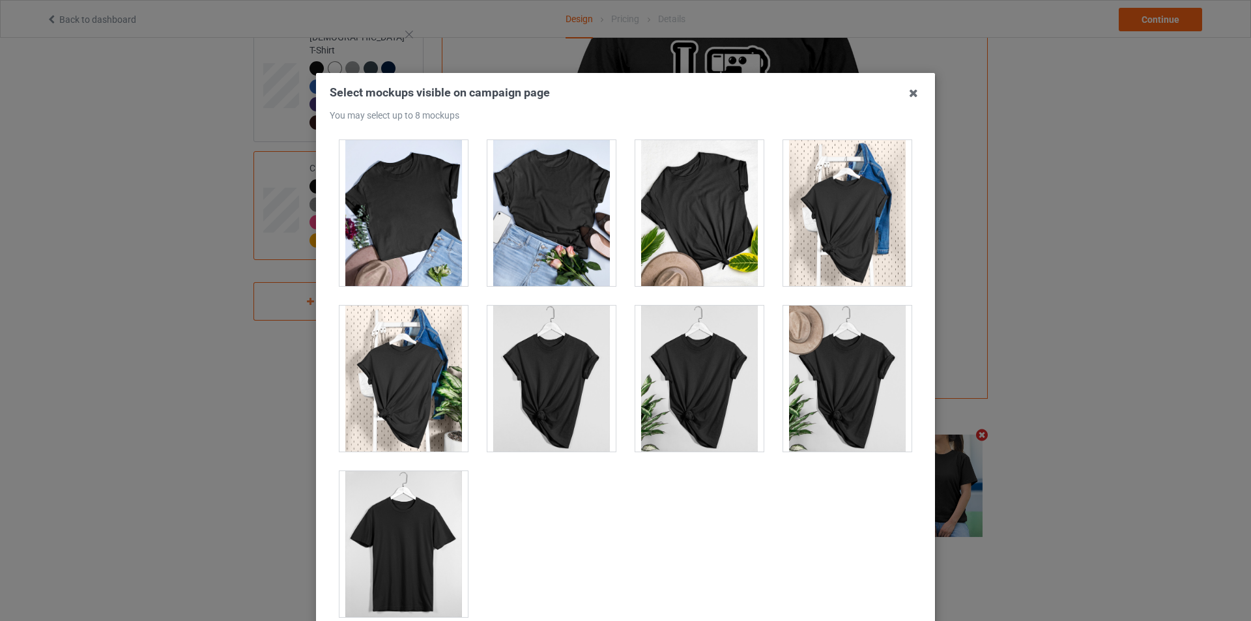
click at [860, 222] on div at bounding box center [847, 213] width 128 height 146
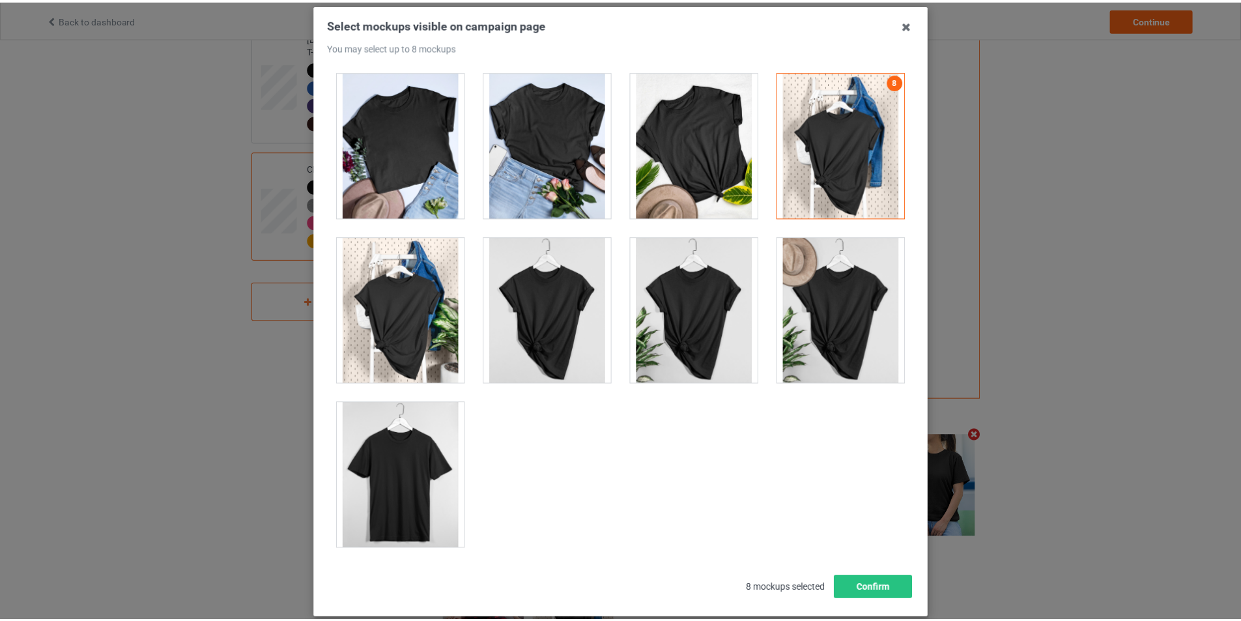
scroll to position [139, 0]
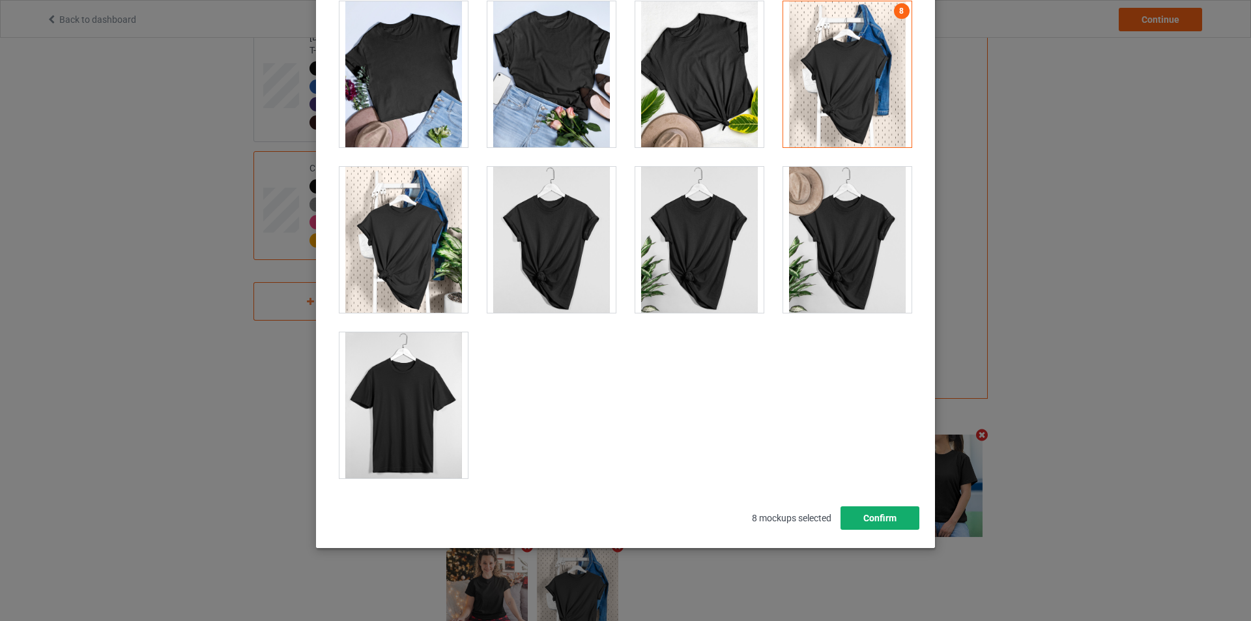
click at [864, 517] on button "Confirm" at bounding box center [879, 517] width 79 height 23
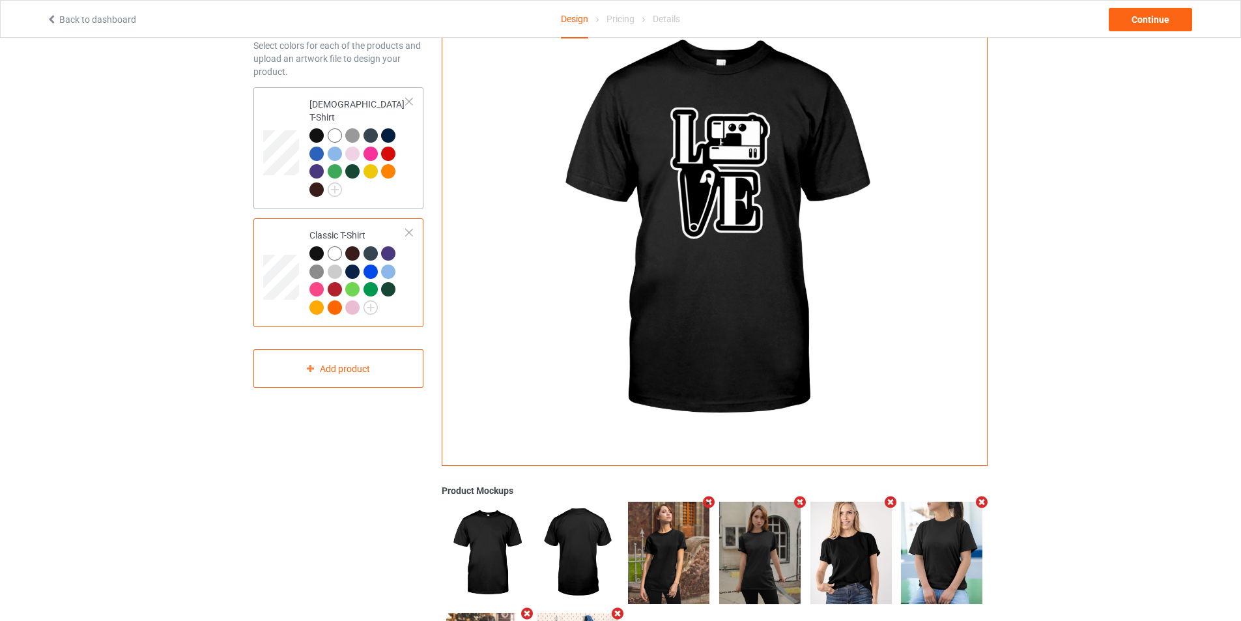
scroll to position [0, 0]
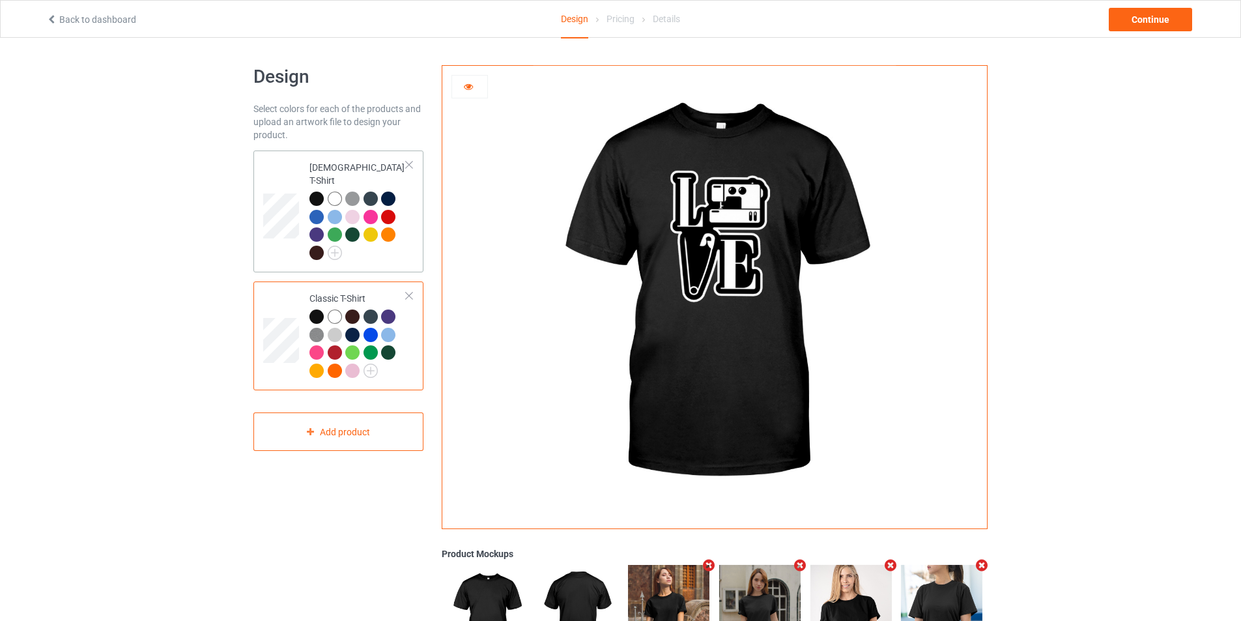
click at [399, 227] on div at bounding box center [390, 236] width 18 height 18
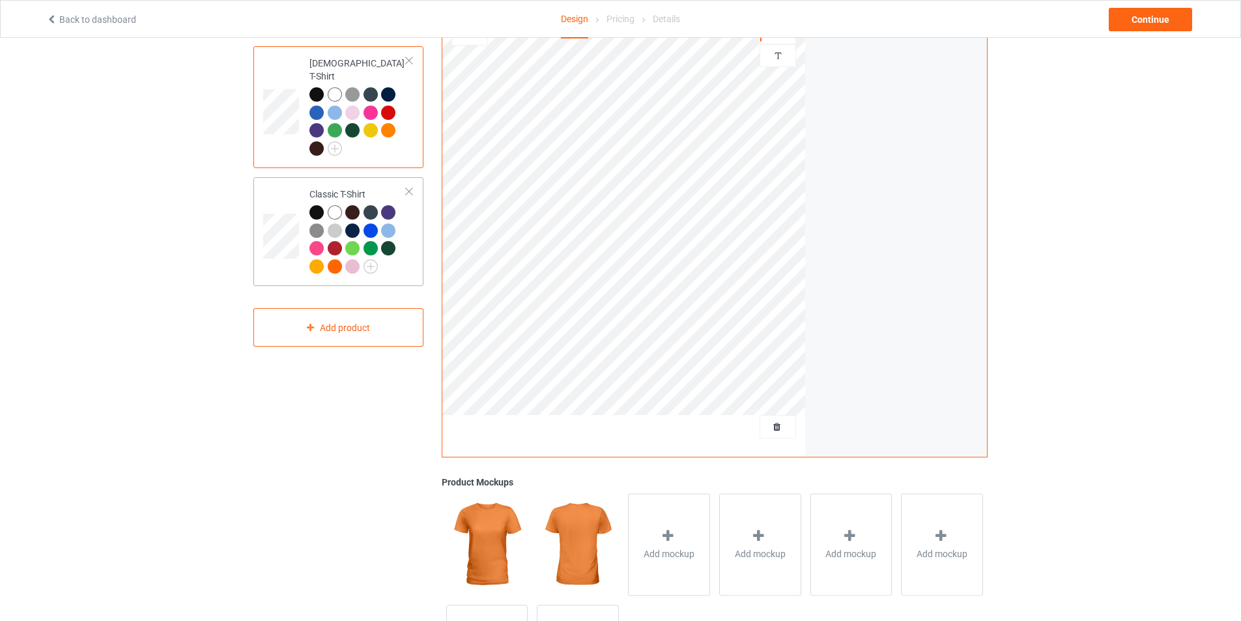
scroll to position [93, 0]
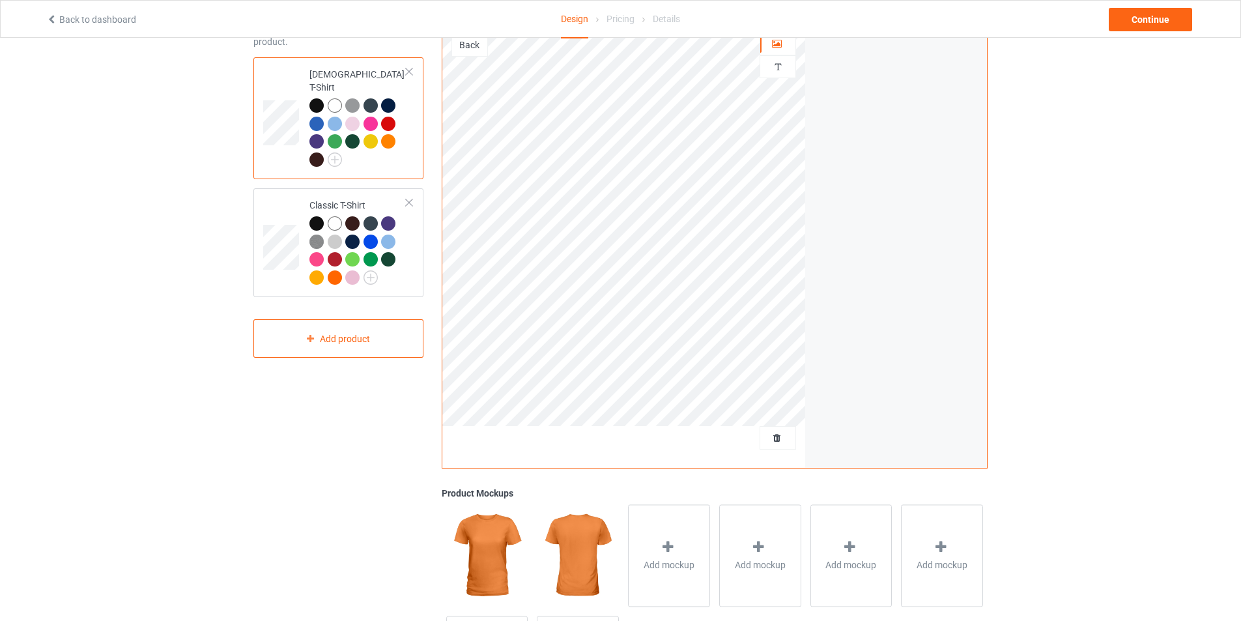
click at [311, 98] on div at bounding box center [316, 105] width 14 height 14
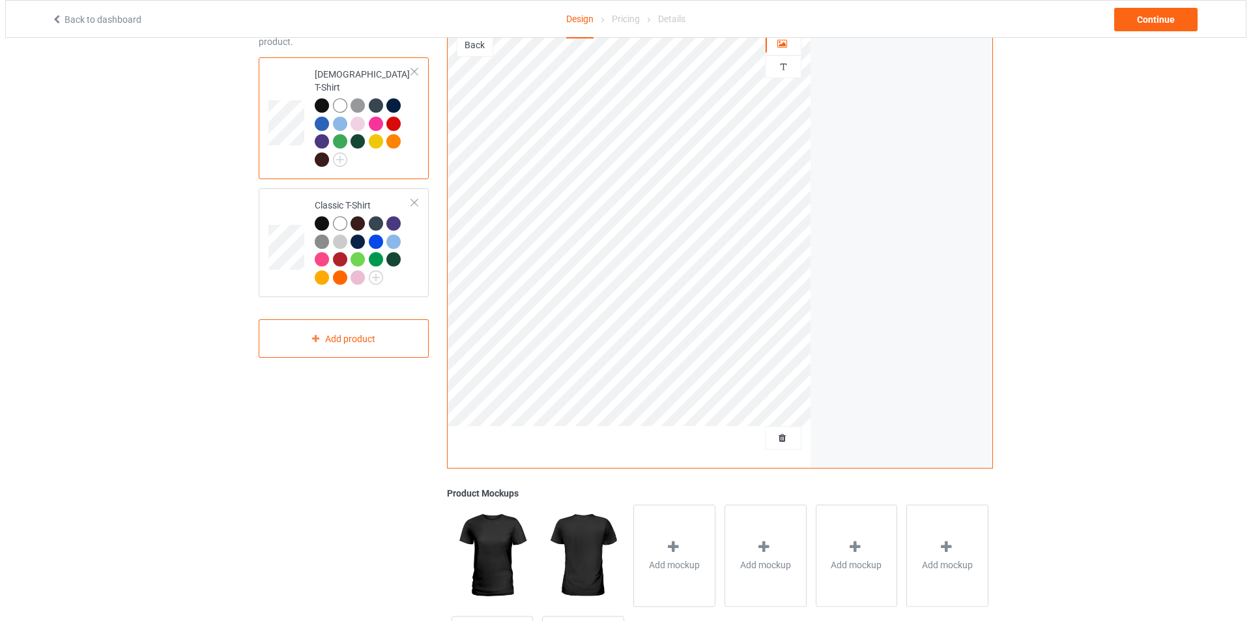
scroll to position [223, 0]
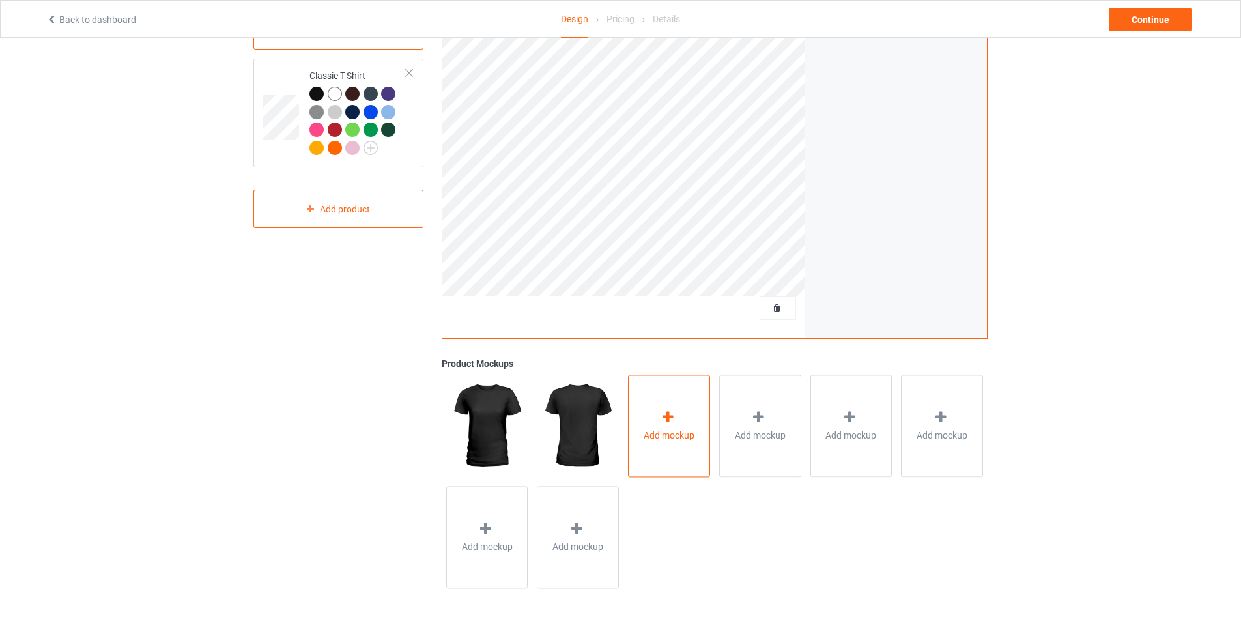
click at [670, 394] on div "Add mockup" at bounding box center [669, 426] width 82 height 102
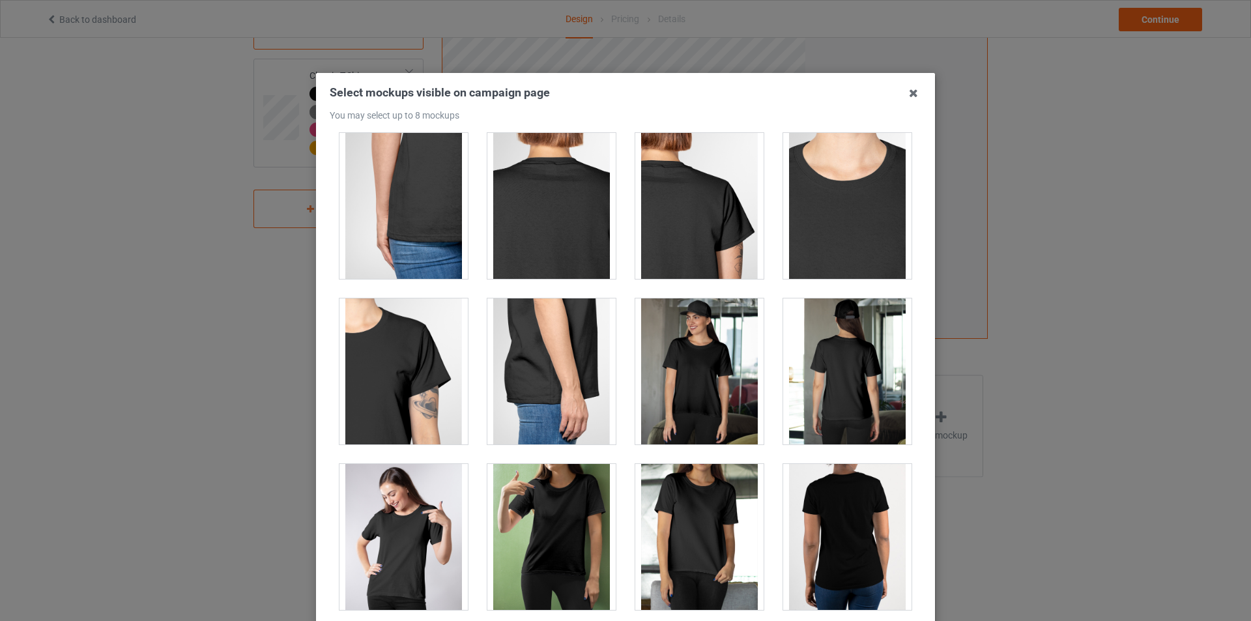
scroll to position [521, 0]
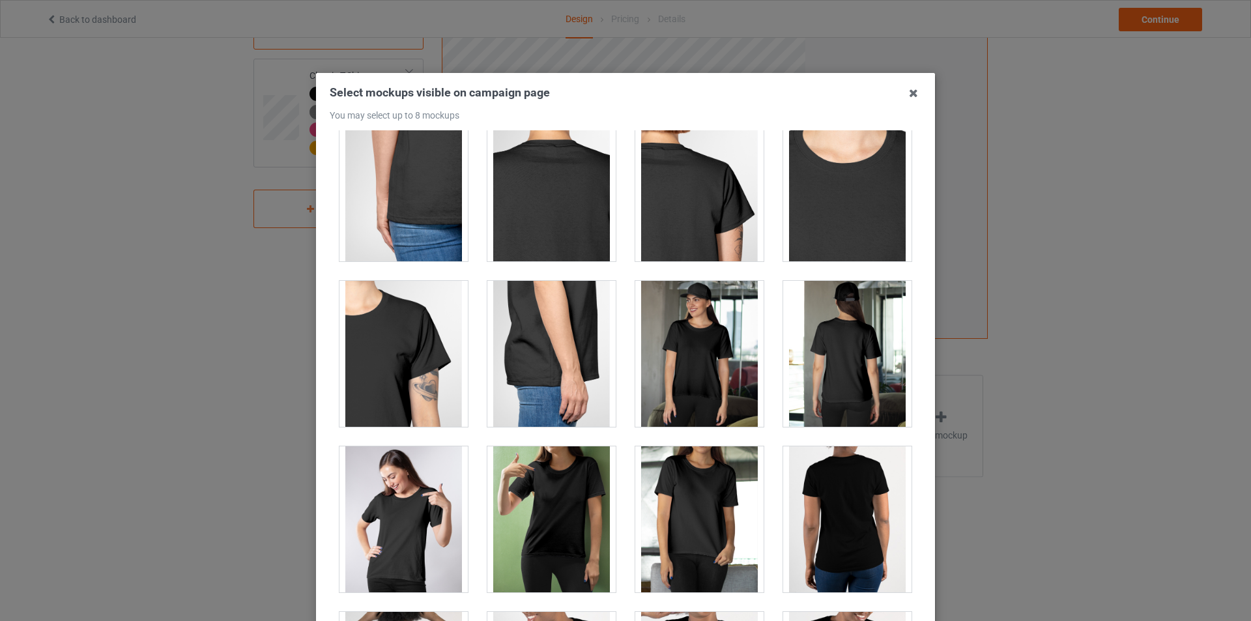
click at [687, 373] on div at bounding box center [699, 354] width 128 height 146
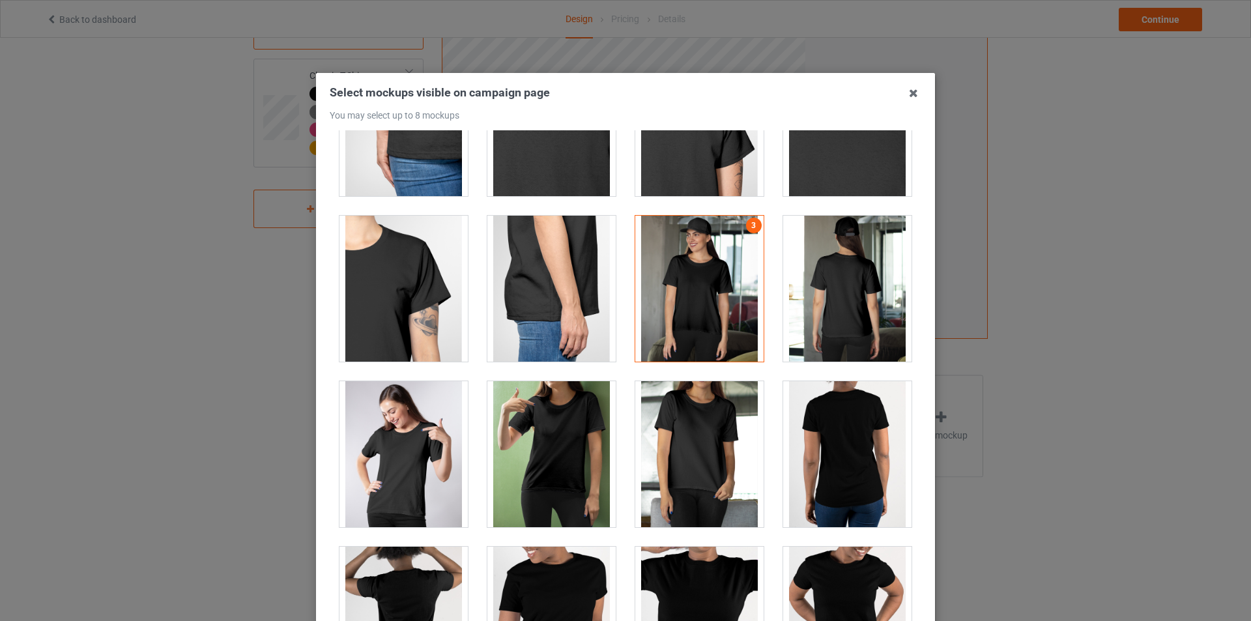
scroll to position [716, 0]
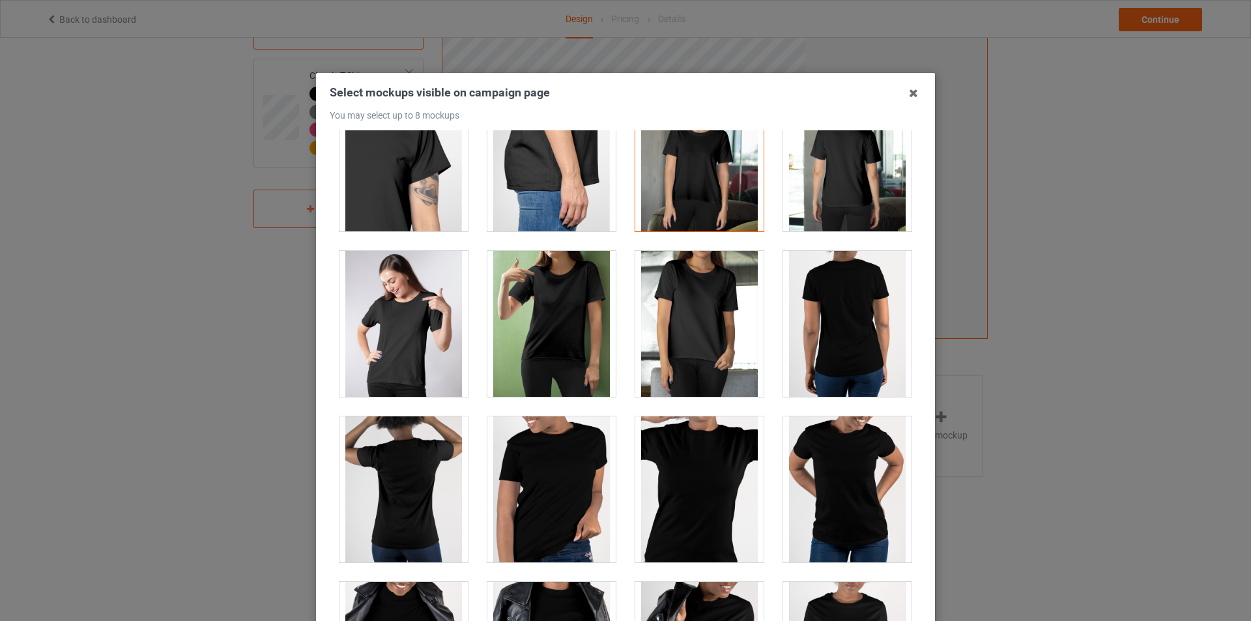
drag, startPoint x: 545, startPoint y: 357, endPoint x: 556, endPoint y: 360, distance: 10.7
click at [546, 357] on div at bounding box center [551, 324] width 128 height 146
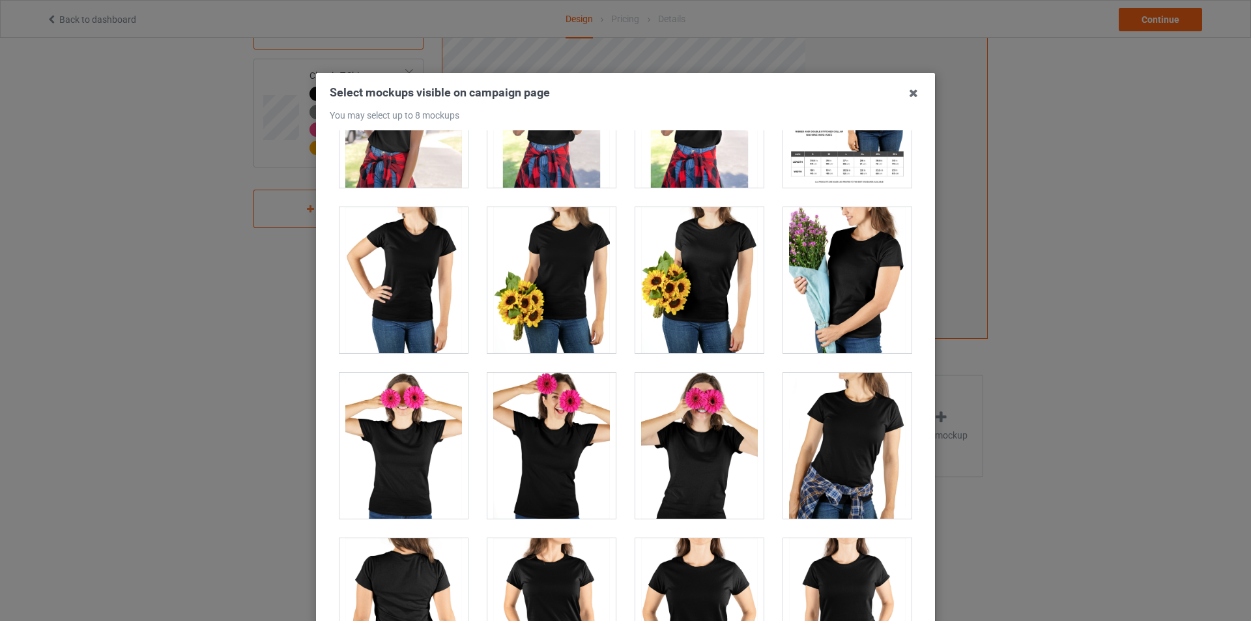
scroll to position [3322, 0]
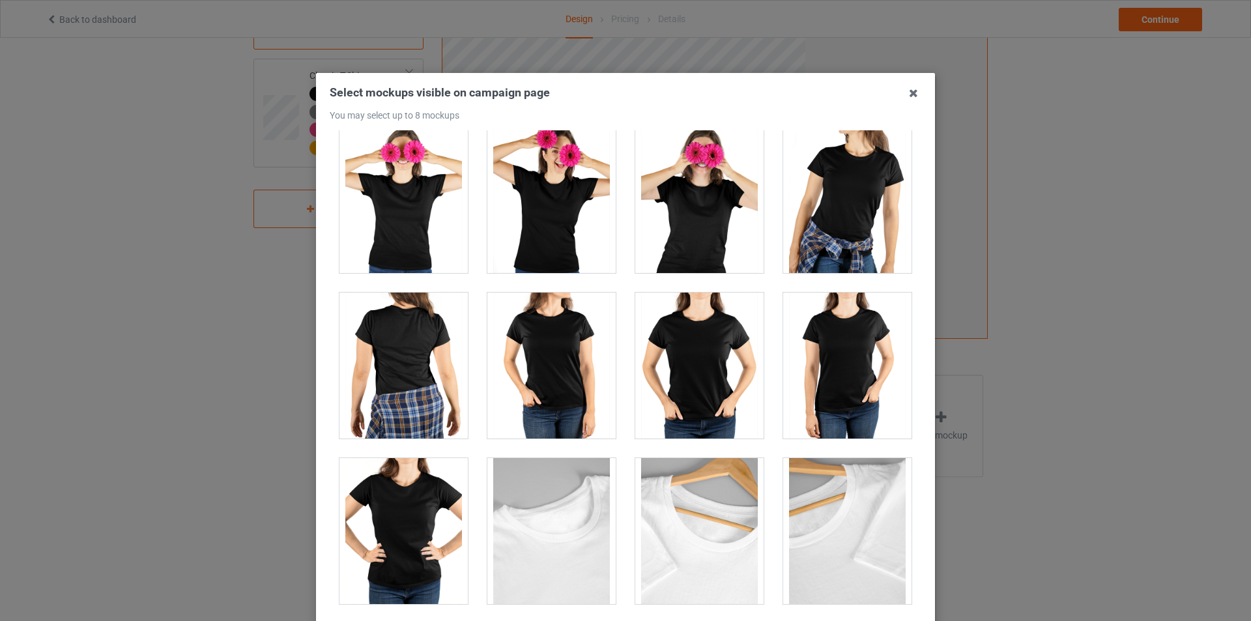
click at [565, 397] on div at bounding box center [551, 365] width 128 height 146
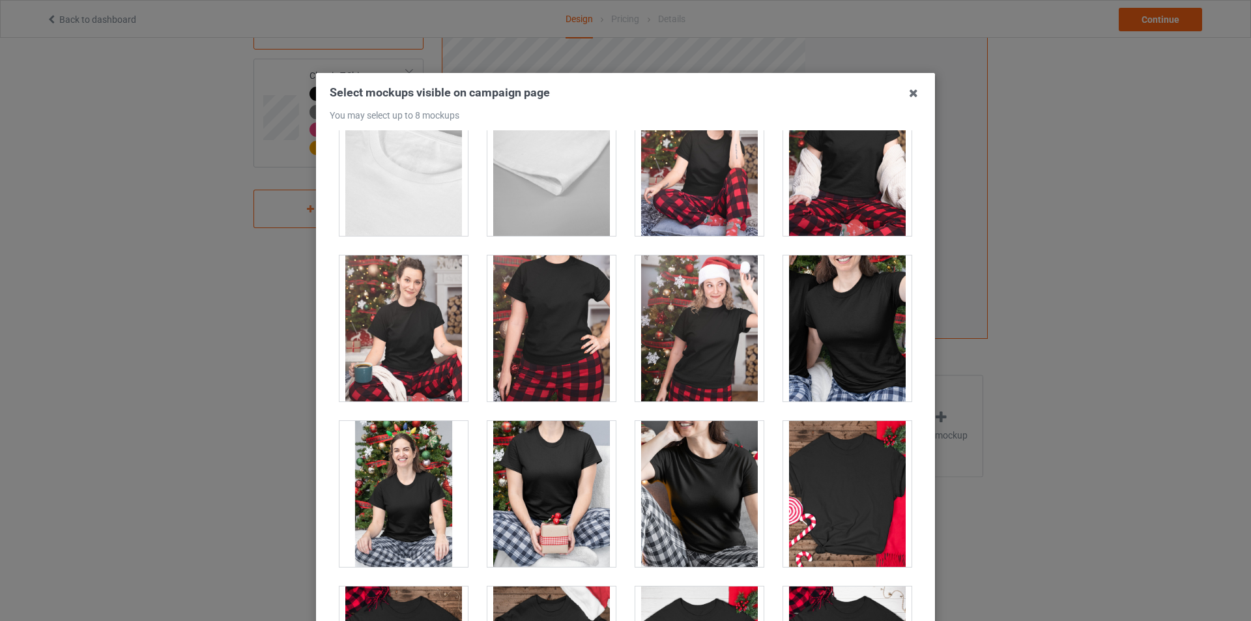
scroll to position [3845, 0]
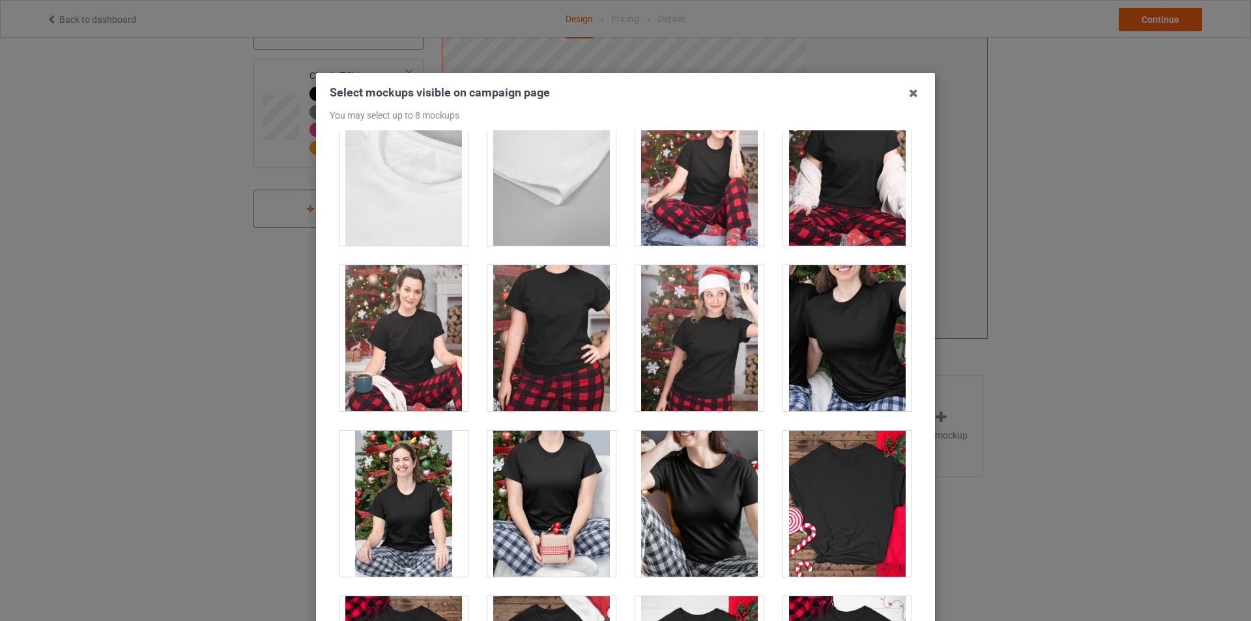
click at [570, 354] on div at bounding box center [551, 338] width 128 height 146
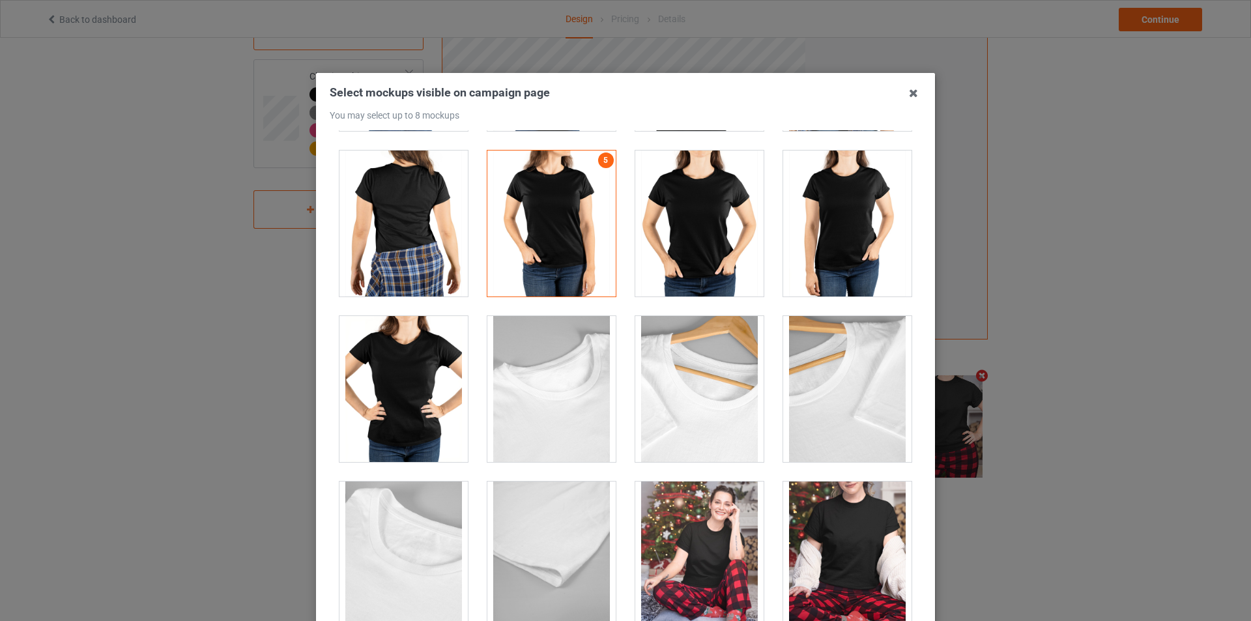
scroll to position [3455, 0]
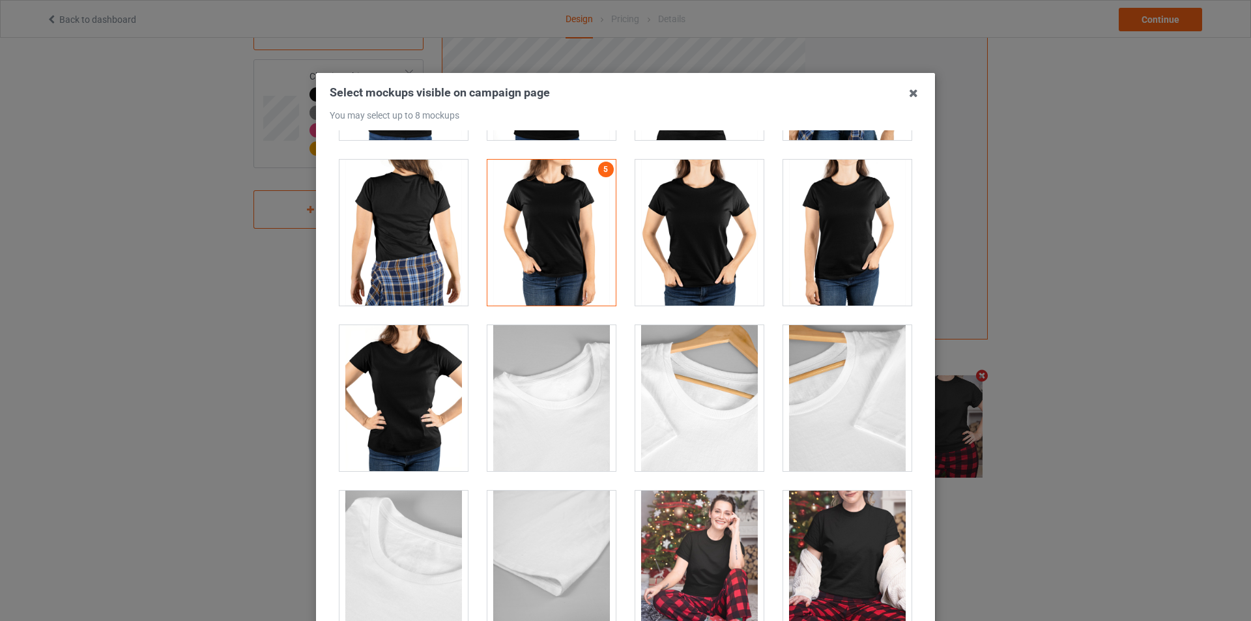
click at [422, 393] on div at bounding box center [403, 398] width 128 height 146
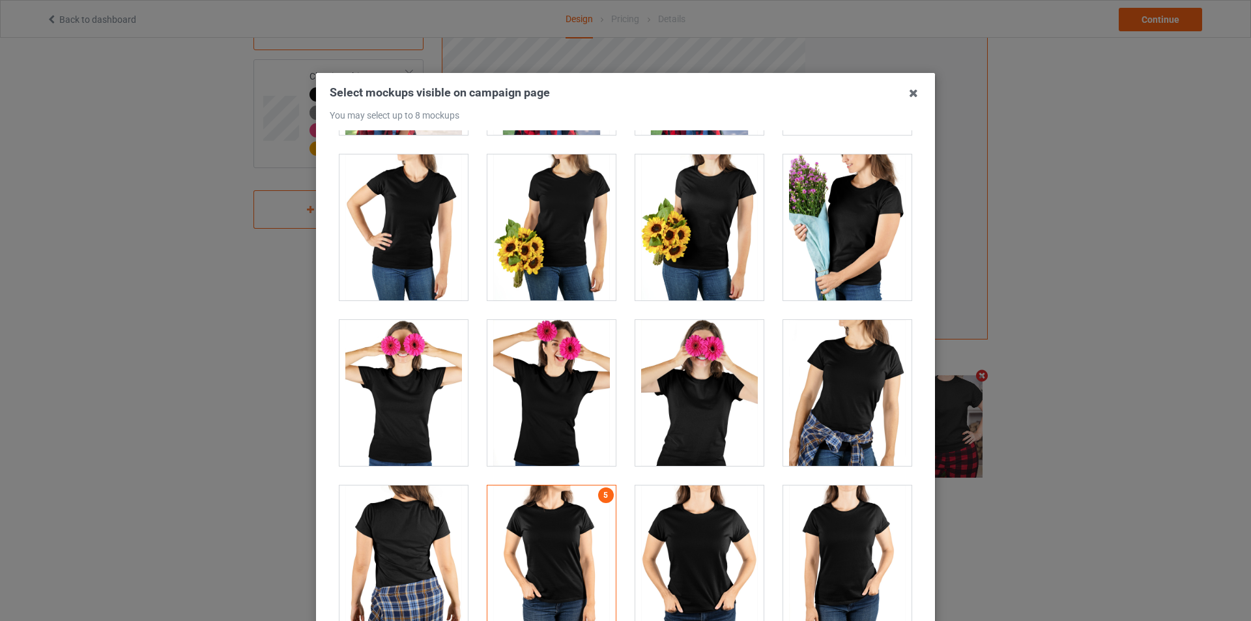
scroll to position [3064, 0]
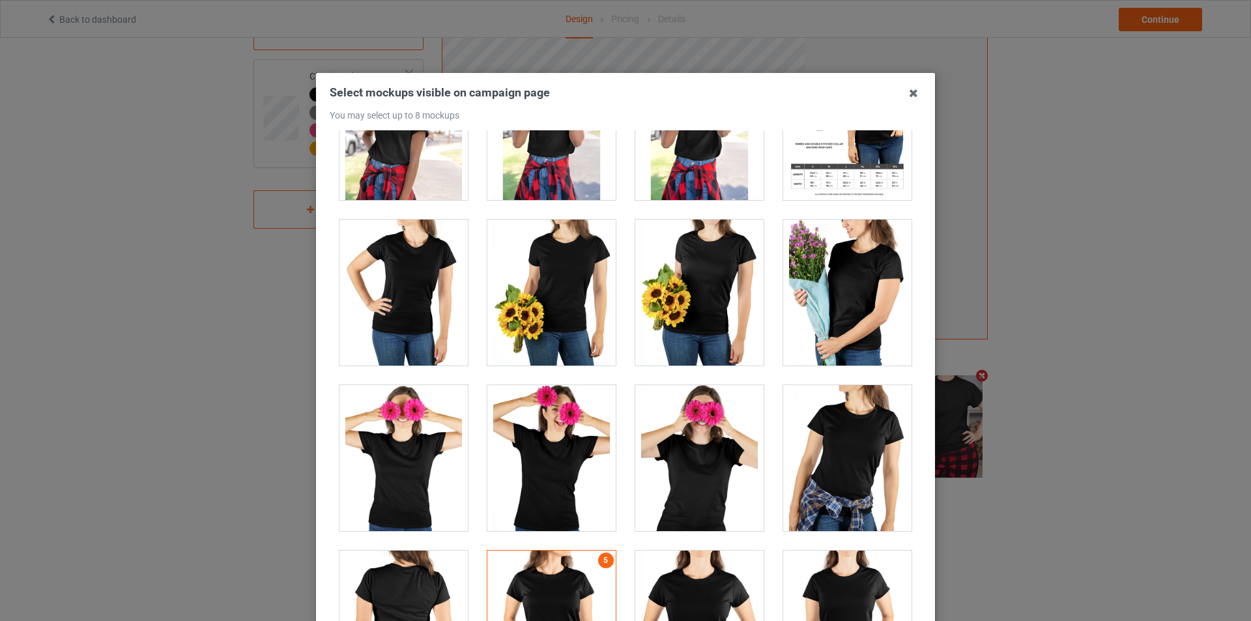
click at [541, 324] on div at bounding box center [551, 292] width 128 height 146
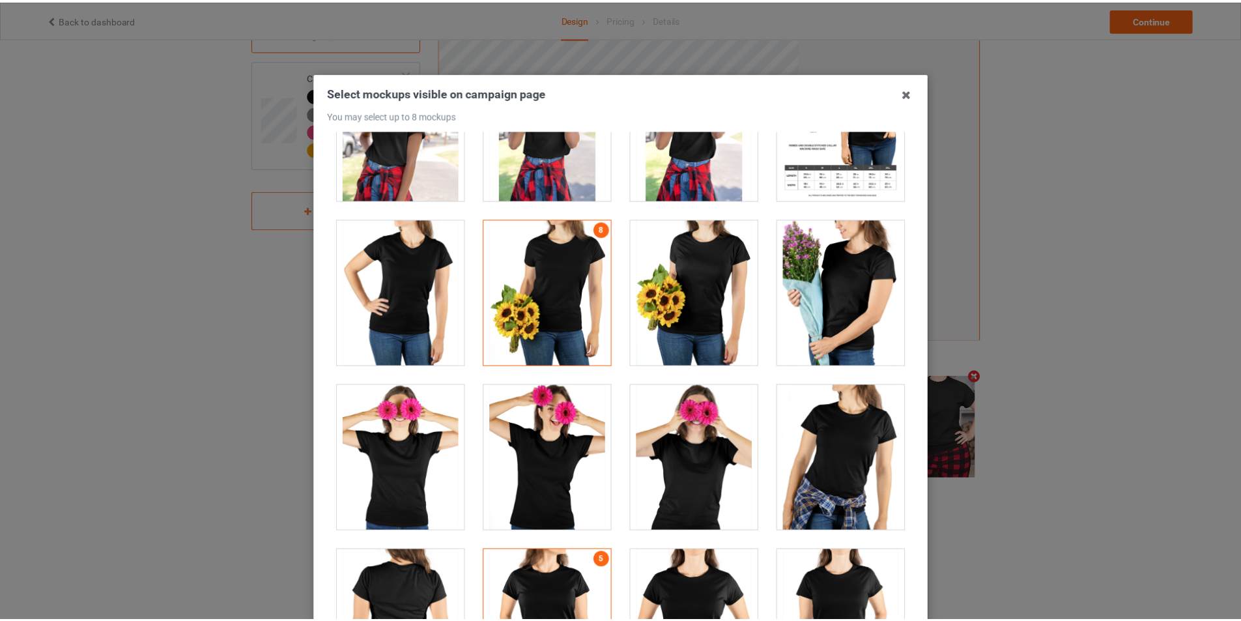
scroll to position [139, 0]
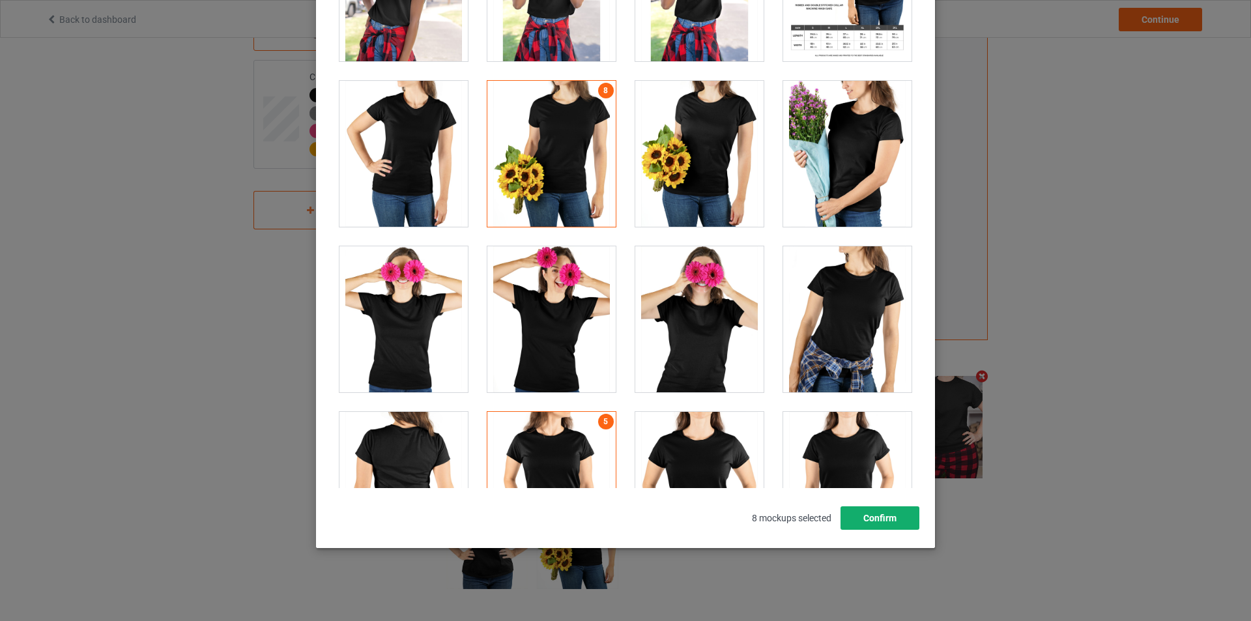
click at [887, 520] on button "Confirm" at bounding box center [879, 517] width 79 height 23
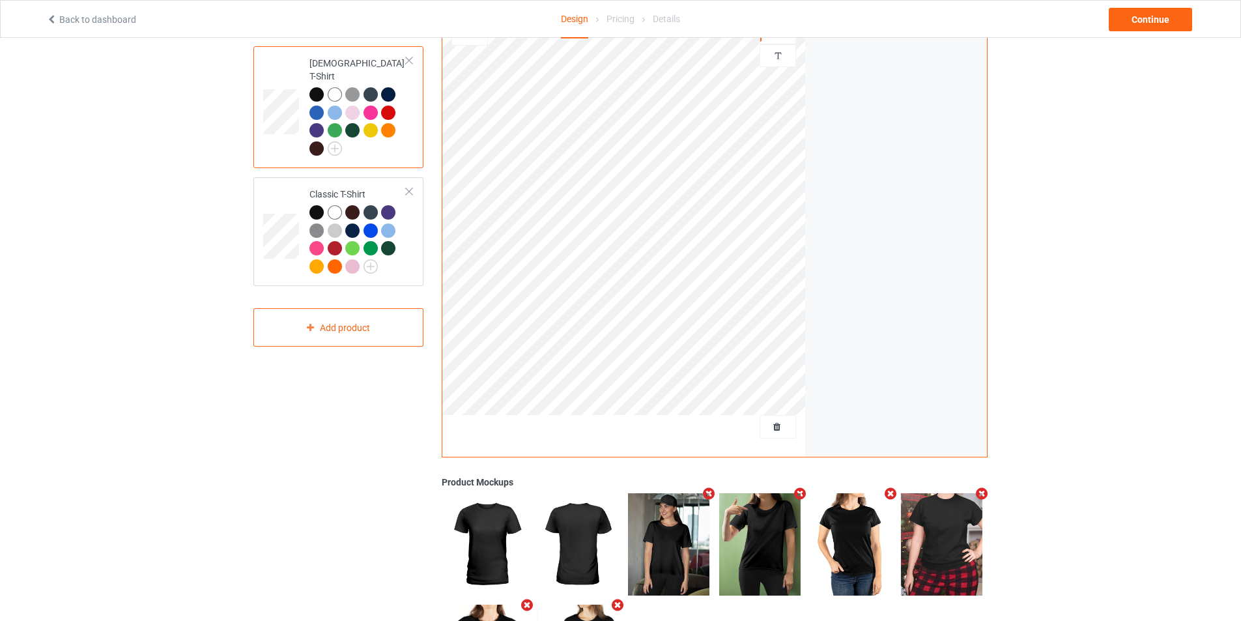
scroll to position [0, 0]
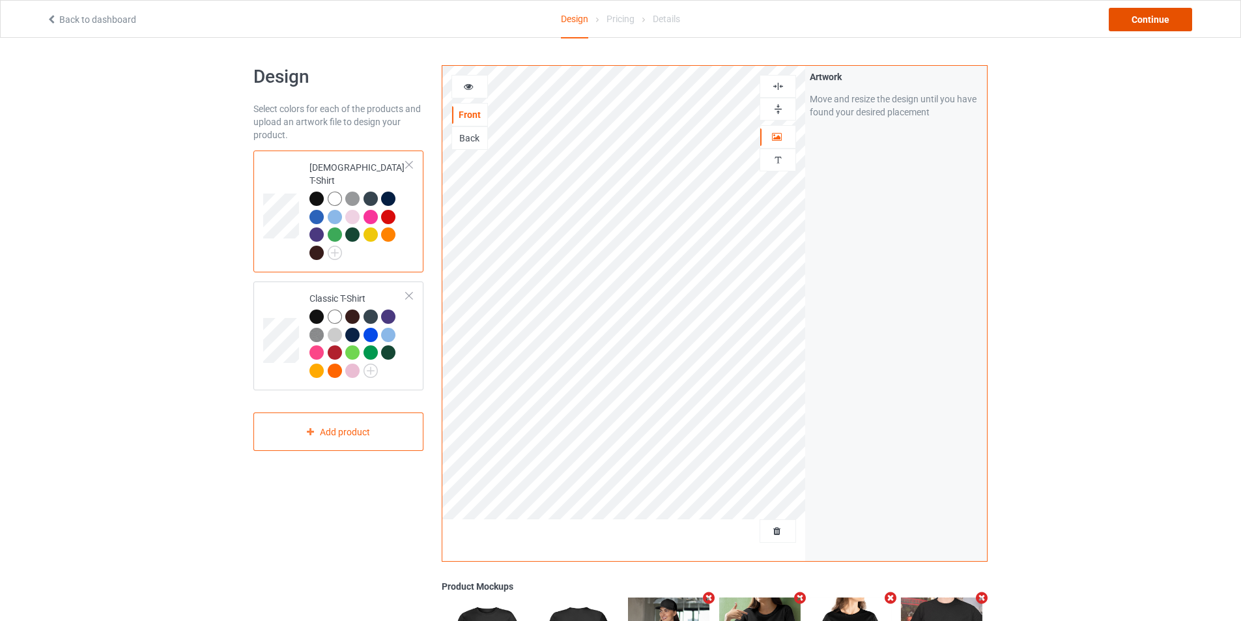
click at [1148, 30] on div "Continue" at bounding box center [1150, 19] width 83 height 23
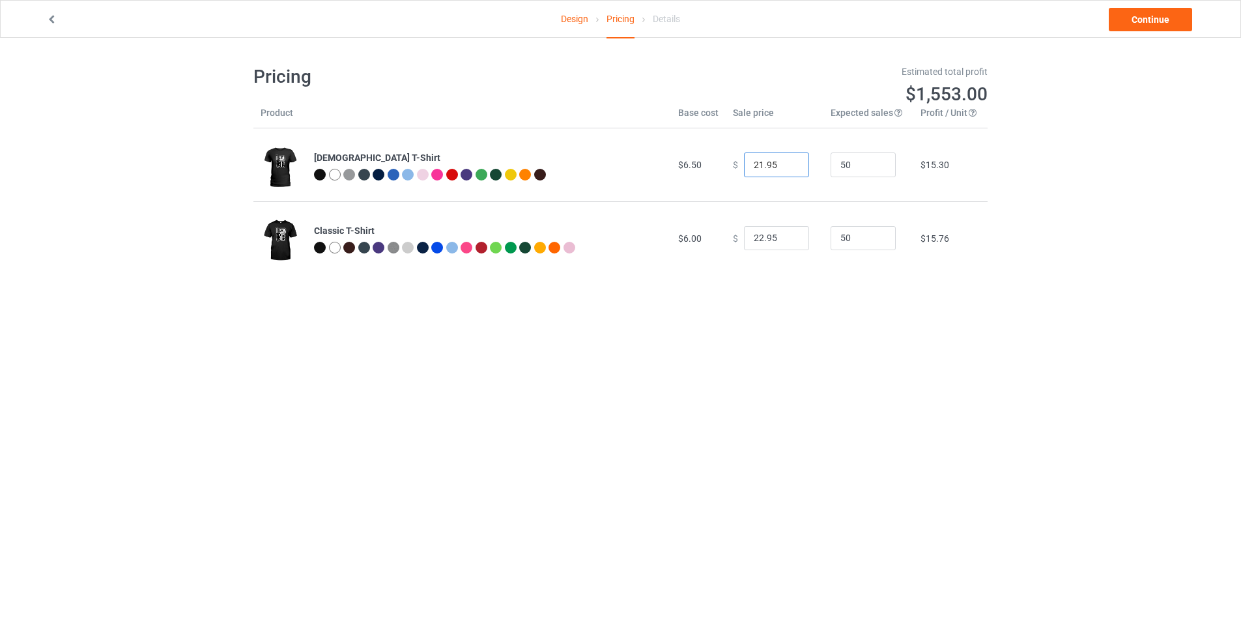
type input "21.95"
click at [786, 166] on input "21.95" at bounding box center [776, 164] width 65 height 25
type input "21.95"
click at [789, 242] on input "21.95" at bounding box center [776, 238] width 65 height 25
drag, startPoint x: 313, startPoint y: 156, endPoint x: 376, endPoint y: 156, distance: 63.2
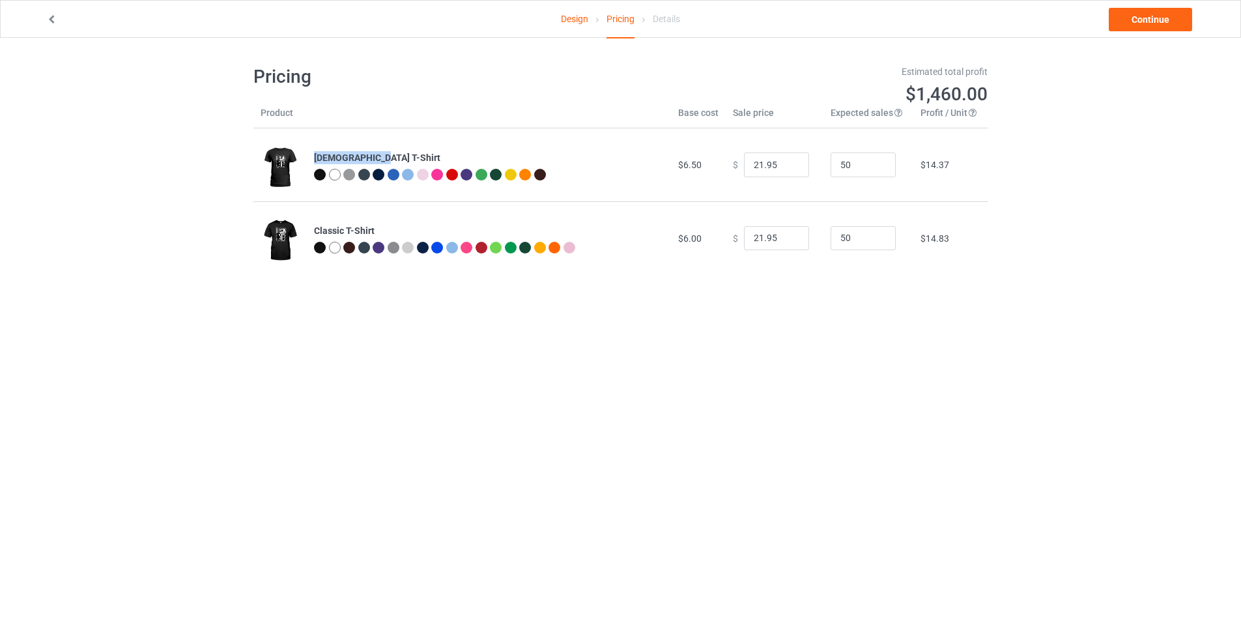
click at [376, 156] on td "[DEMOGRAPHIC_DATA] T-Shirt" at bounding box center [489, 164] width 364 height 73
copy b "[DEMOGRAPHIC_DATA] T-Shirt"
click at [1150, 23] on link "Continue" at bounding box center [1150, 19] width 83 height 23
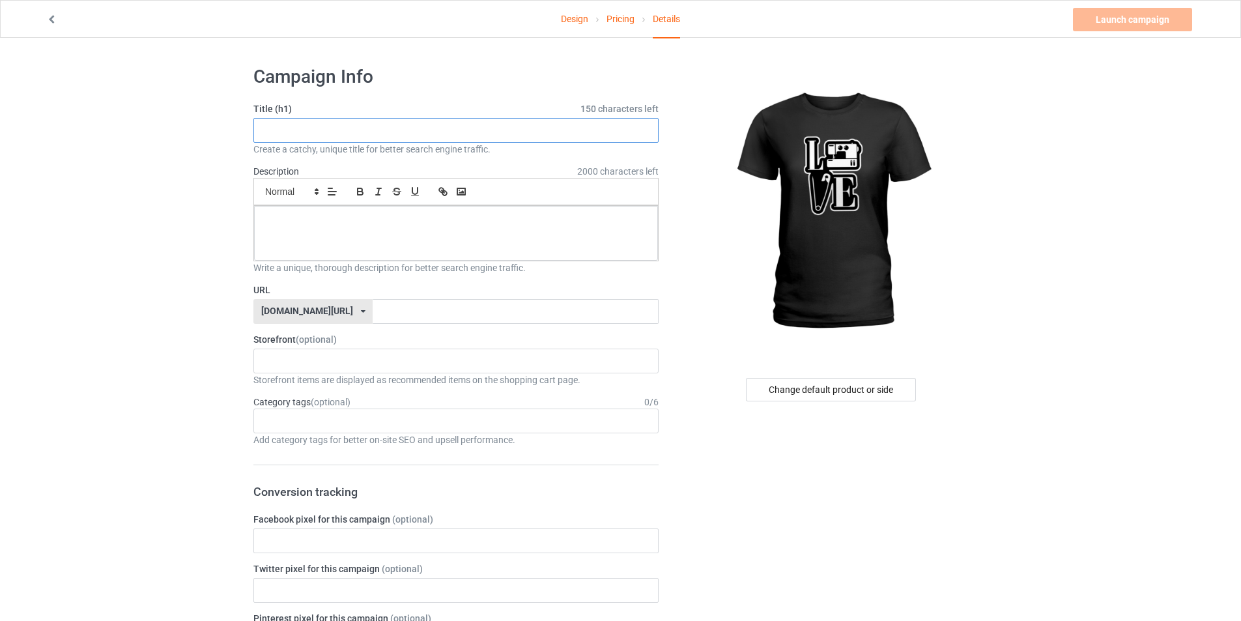
click at [314, 128] on input "text" at bounding box center [455, 130] width 405 height 25
paste input "[DEMOGRAPHIC_DATA] T-Shirt"
type input "Love Sewing [DEMOGRAPHIC_DATA] T-Shirt For Sewing Lovers Gift."
click at [333, 222] on p at bounding box center [455, 220] width 383 height 12
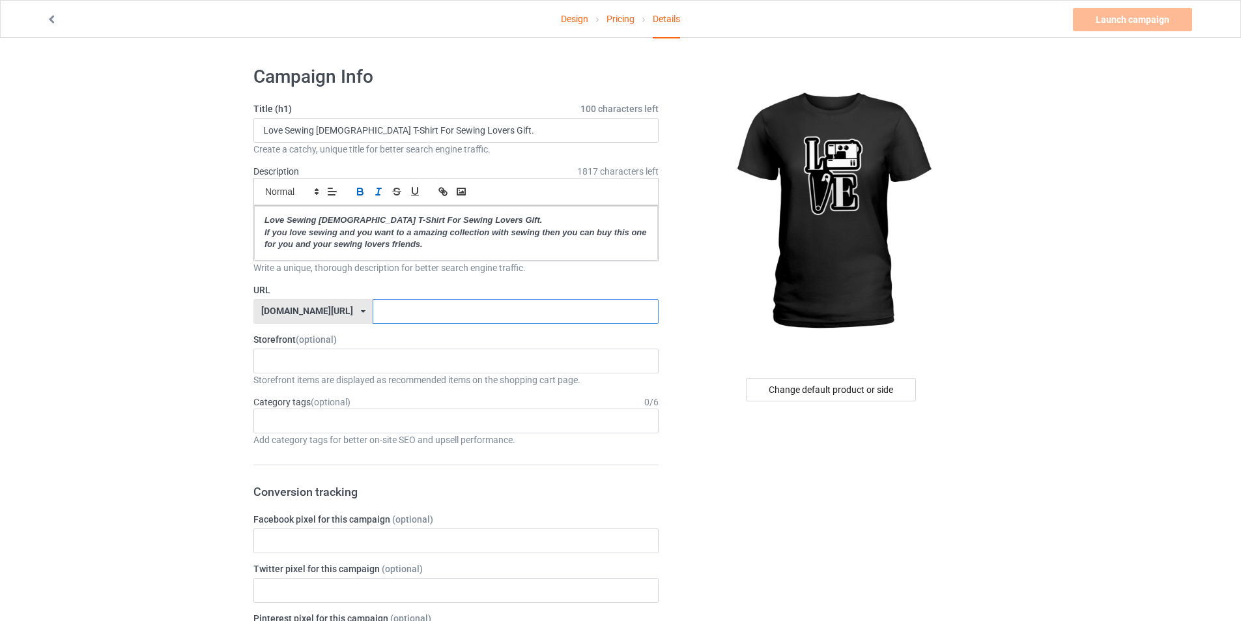
click at [376, 313] on input "text" at bounding box center [515, 311] width 285 height 25
drag, startPoint x: 373, startPoint y: 313, endPoint x: 335, endPoint y: 313, distance: 38.4
click at [335, 313] on div "[DOMAIN_NAME][URL] [DOMAIN_NAME][URL] 587d0d41cee36fd012c64a69 sewing-[DEMOGRAP…" at bounding box center [455, 311] width 405 height 25
type input "love-[DEMOGRAPHIC_DATA]-t-shirt-for-sewing-lovers-gift"
click at [332, 354] on div "Bear Lovers Gift Golden Retriever Lovers Gift Dolphins Fashion House Cat Lovers…" at bounding box center [455, 360] width 405 height 25
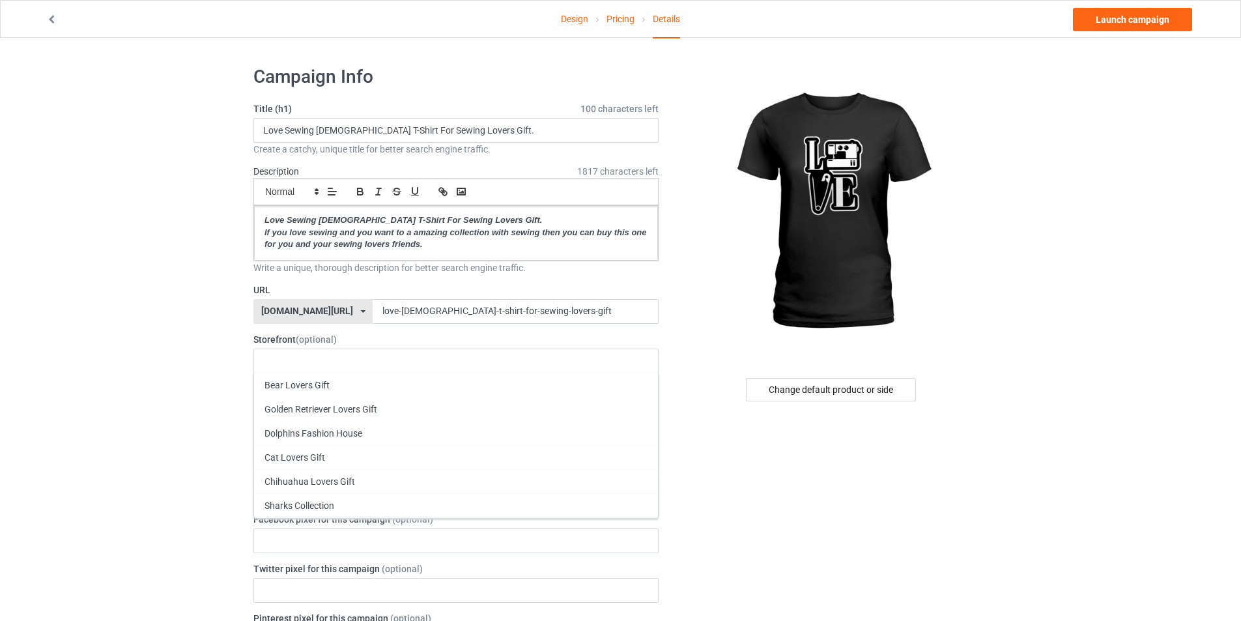
click at [294, 424] on div "Age > [DEMOGRAPHIC_DATA] > 1 Age > [DEMOGRAPHIC_DATA] Months > 1 Month Age > [D…" at bounding box center [455, 420] width 405 height 25
type input "s"
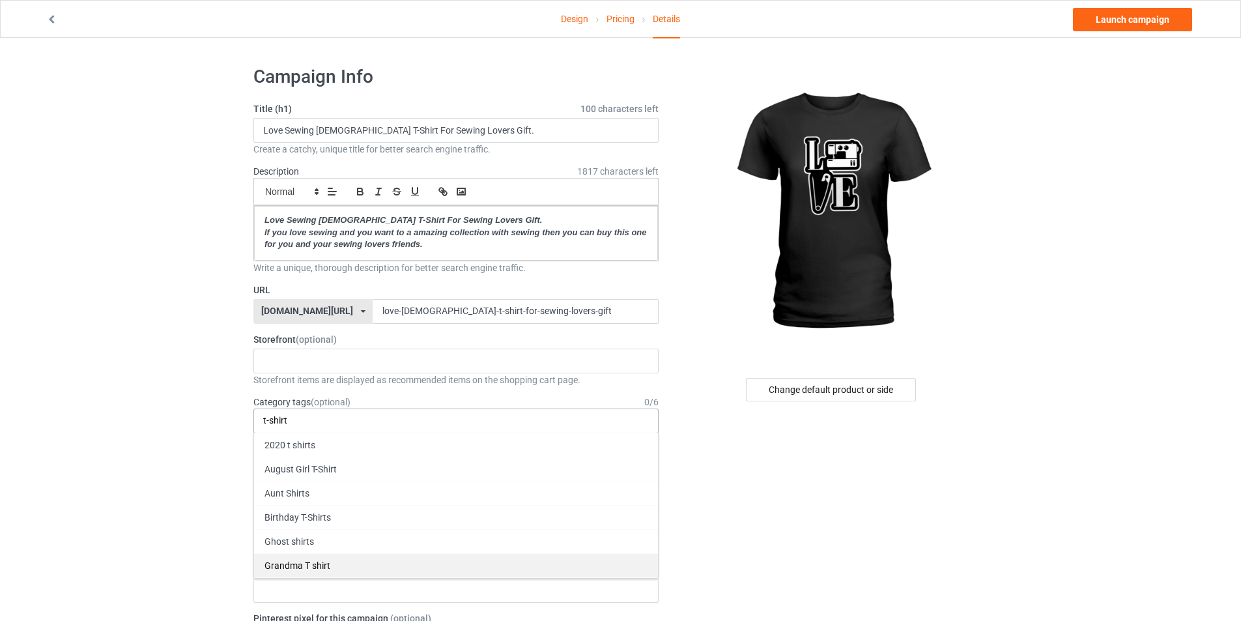
type input "t-shirt"
click at [337, 565] on div "Grandma T shirt" at bounding box center [456, 565] width 404 height 24
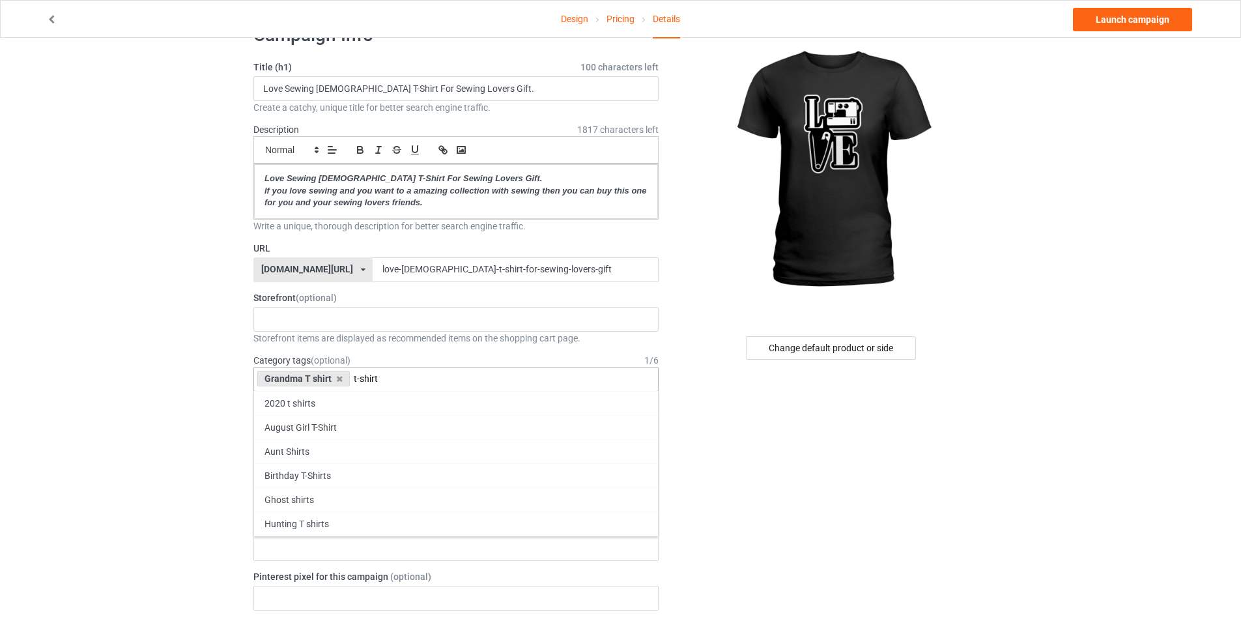
scroll to position [65, 0]
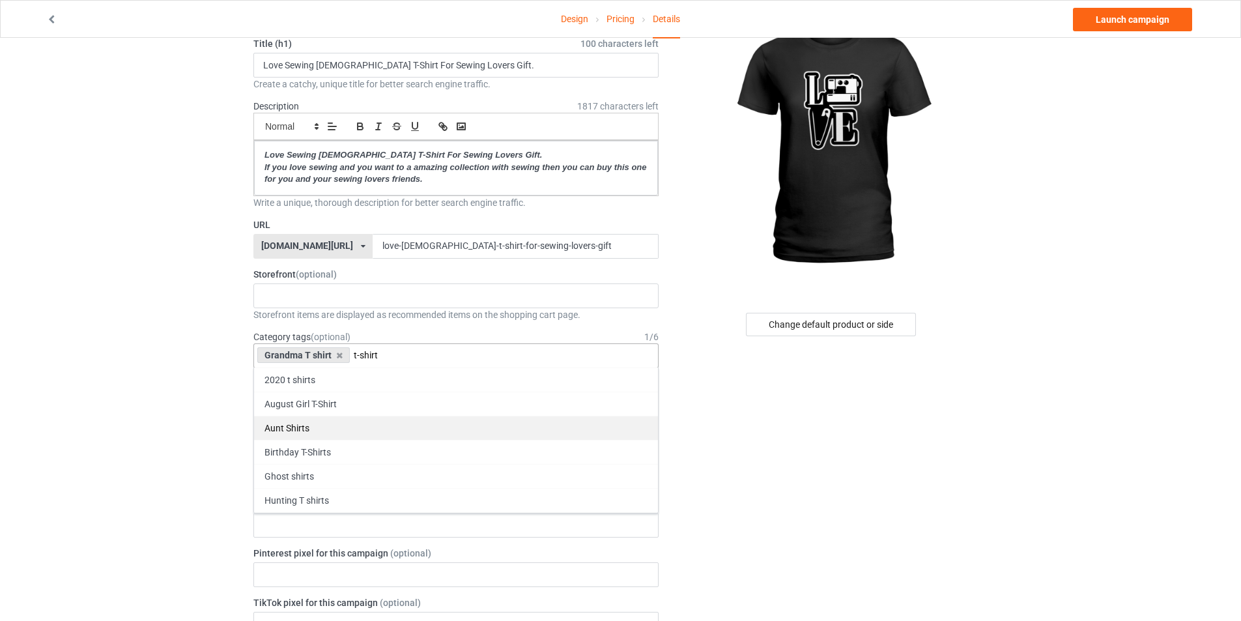
type input "t-shirt"
click at [324, 429] on div "Aunt Shirts" at bounding box center [456, 428] width 404 height 24
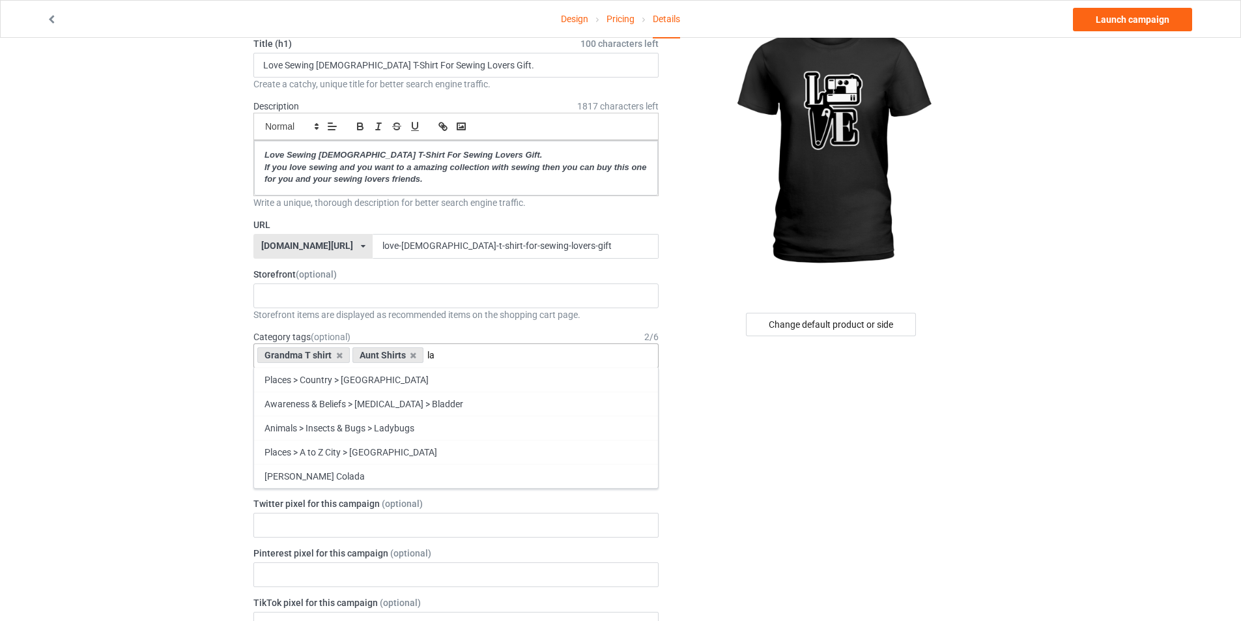
type input "l"
type input ";"
click at [428, 358] on input "love" at bounding box center [442, 355] width 31 height 11
click at [424, 359] on div "Grandma T shirt Aunt Shirts love Animals > Birds > Lovebirds Places > Country >…" at bounding box center [455, 355] width 405 height 25
click at [425, 356] on div "Grandma T shirt Aunt Shirts love Animals > Birds > Lovebirds Places > Country >…" at bounding box center [455, 355] width 405 height 25
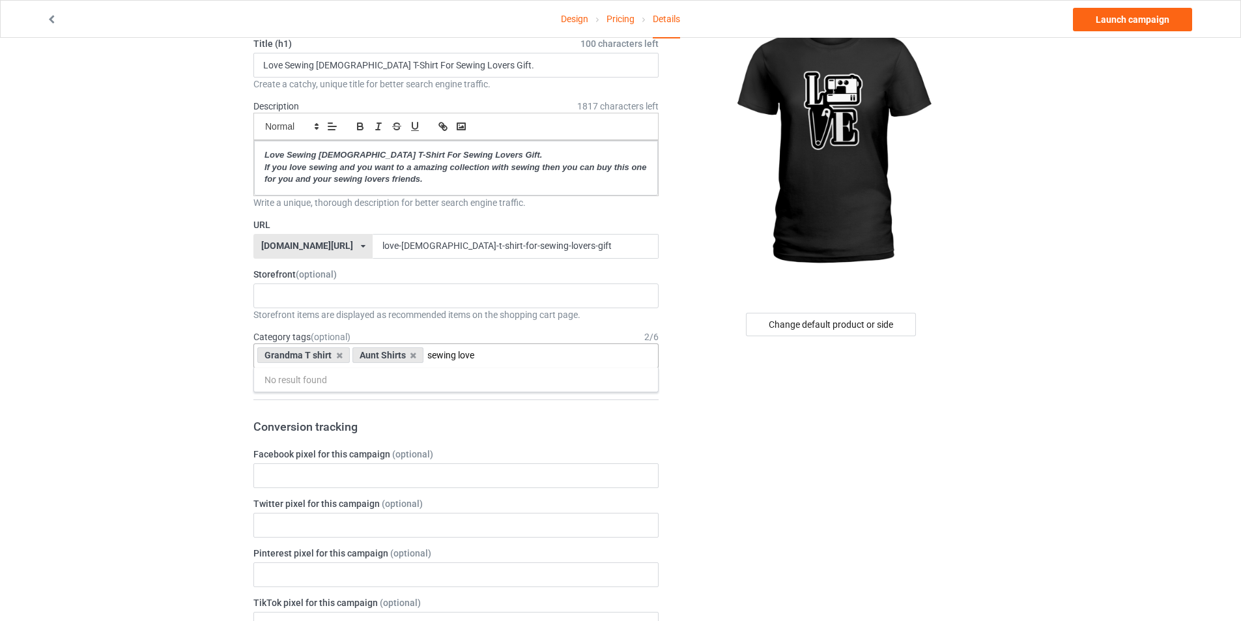
drag, startPoint x: 459, startPoint y: 360, endPoint x: 425, endPoint y: 358, distance: 34.6
click at [425, 358] on div "Grandma T shirt Aunt Shirts sewing love No result found 1 1 Month 1-12 Months 1…" at bounding box center [455, 355] width 405 height 25
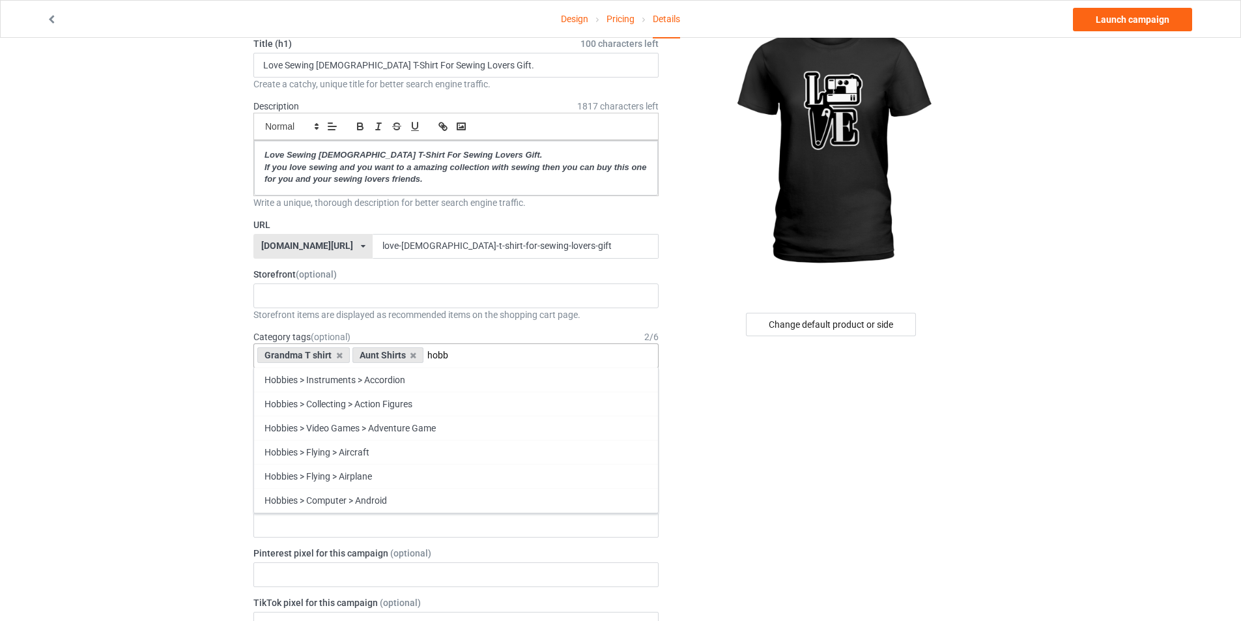
type input "hobby"
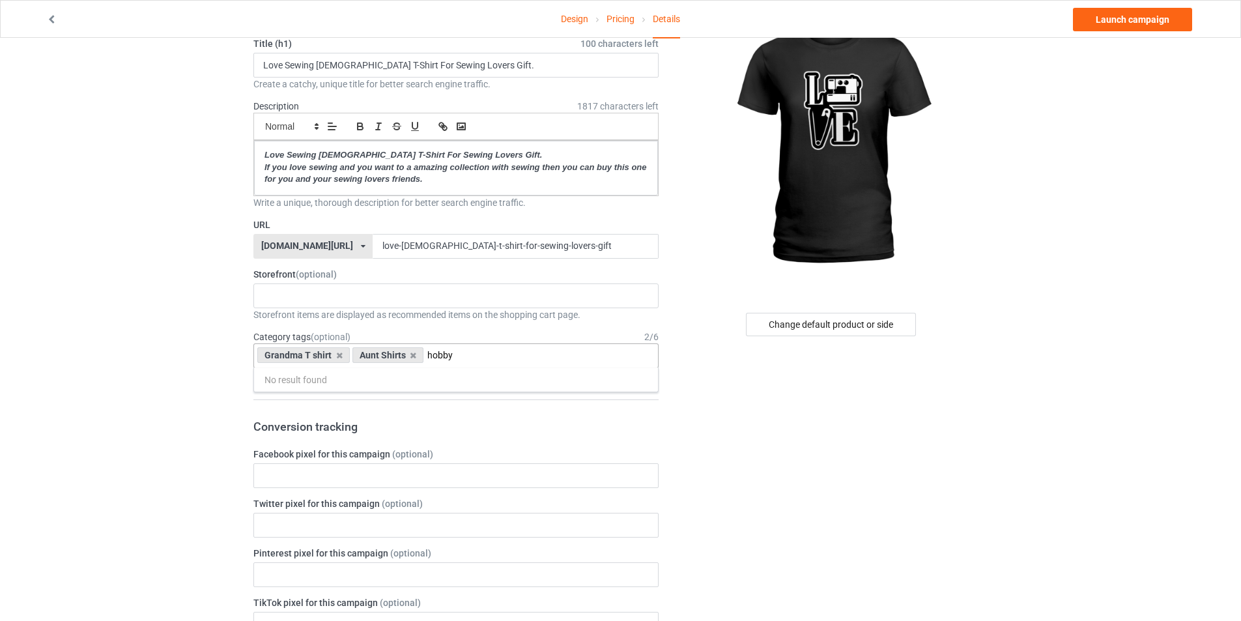
drag, startPoint x: 447, startPoint y: 356, endPoint x: 428, endPoint y: 356, distance: 19.6
click at [428, 356] on input "hobby" at bounding box center [445, 355] width 36 height 11
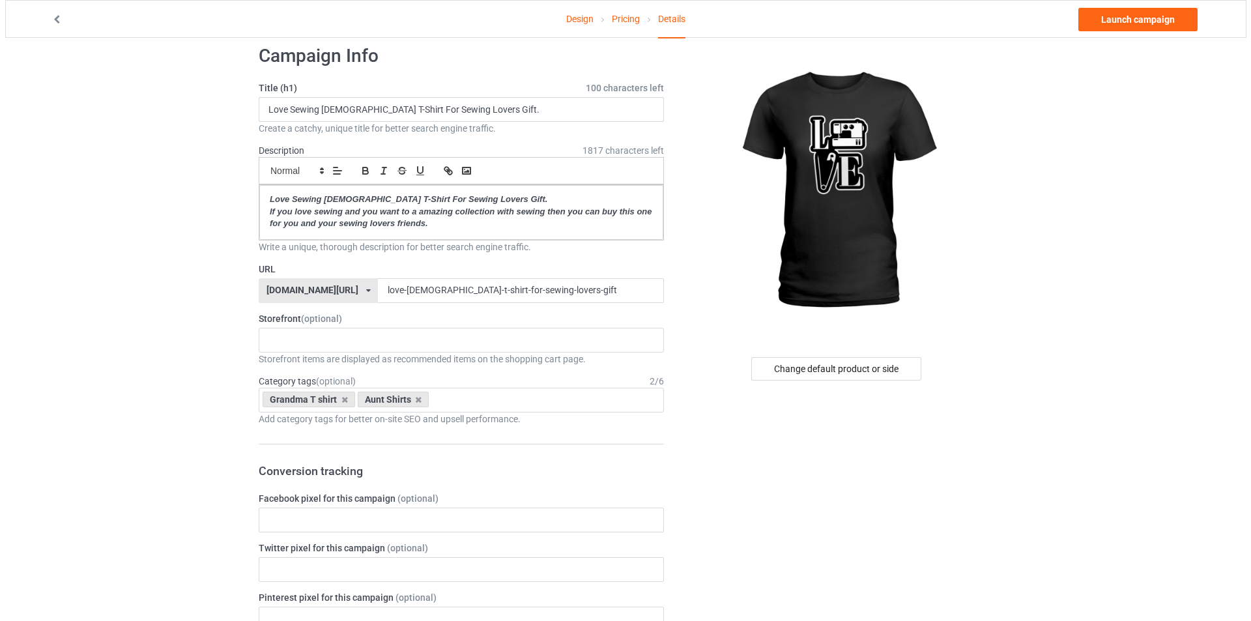
scroll to position [0, 0]
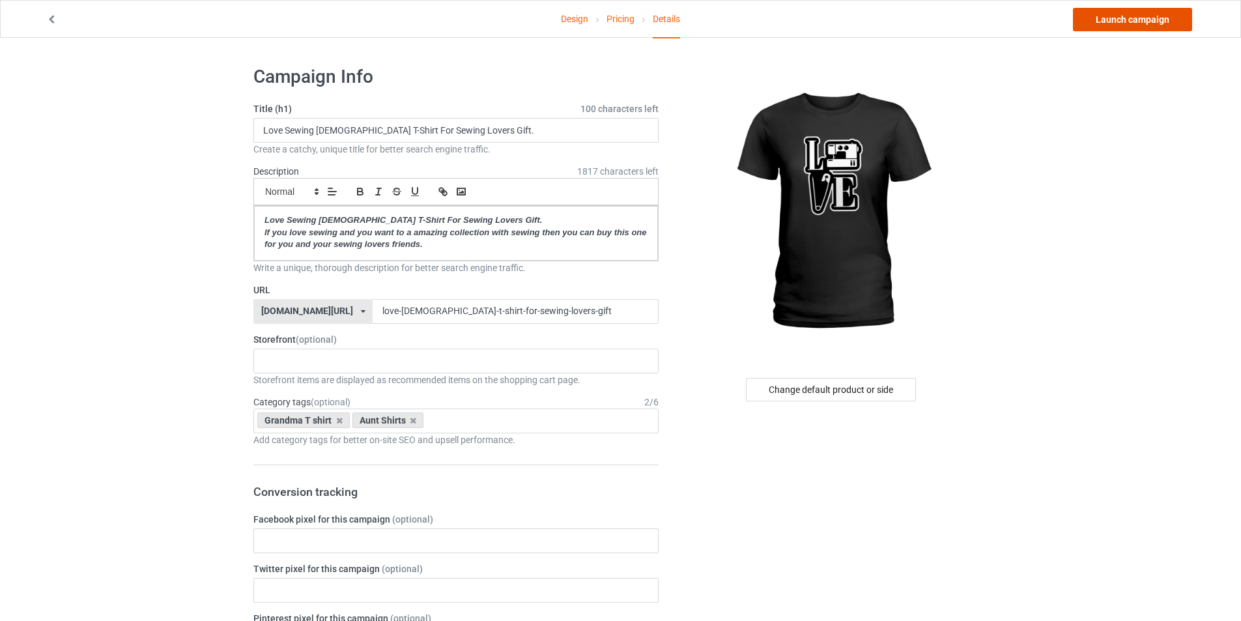
click at [1126, 16] on link "Launch campaign" at bounding box center [1132, 19] width 119 height 23
